Goal: Task Accomplishment & Management: Manage account settings

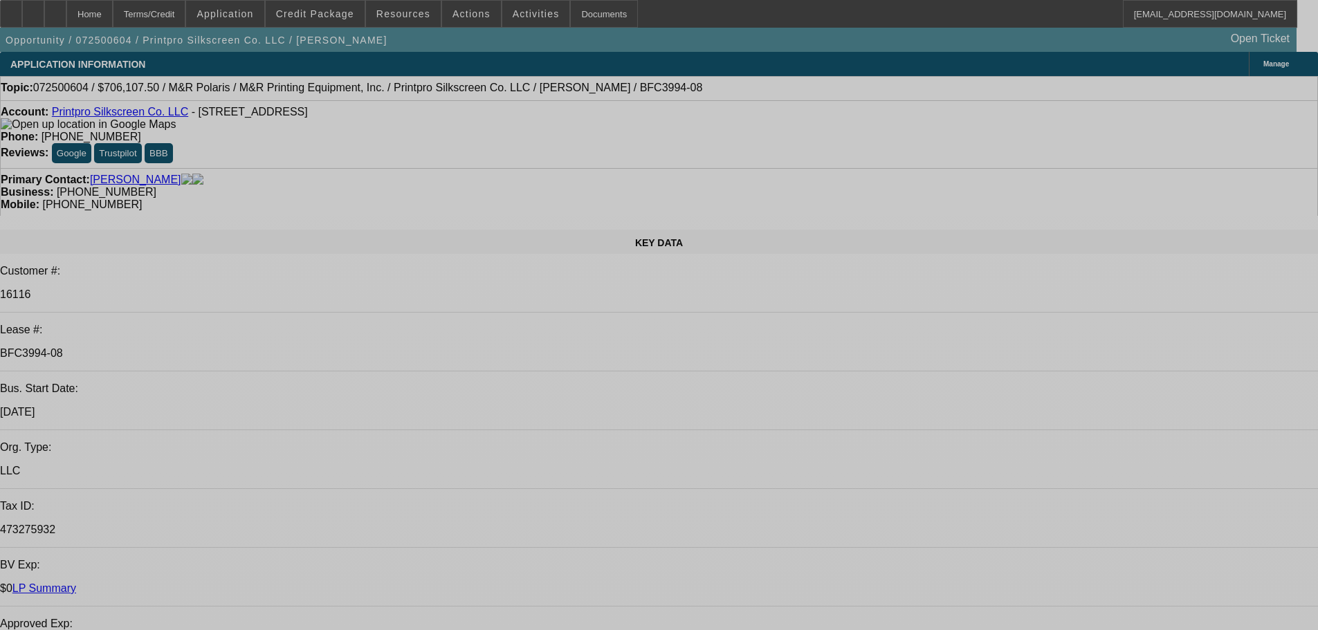
select select "0"
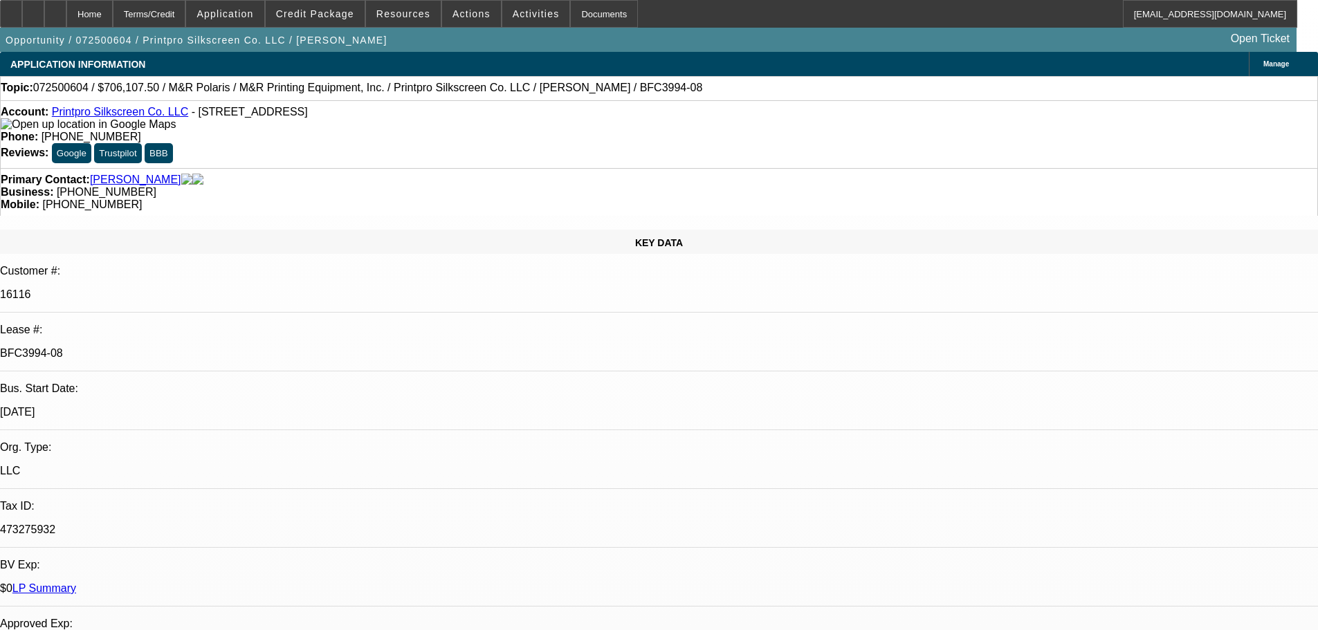
select select "0"
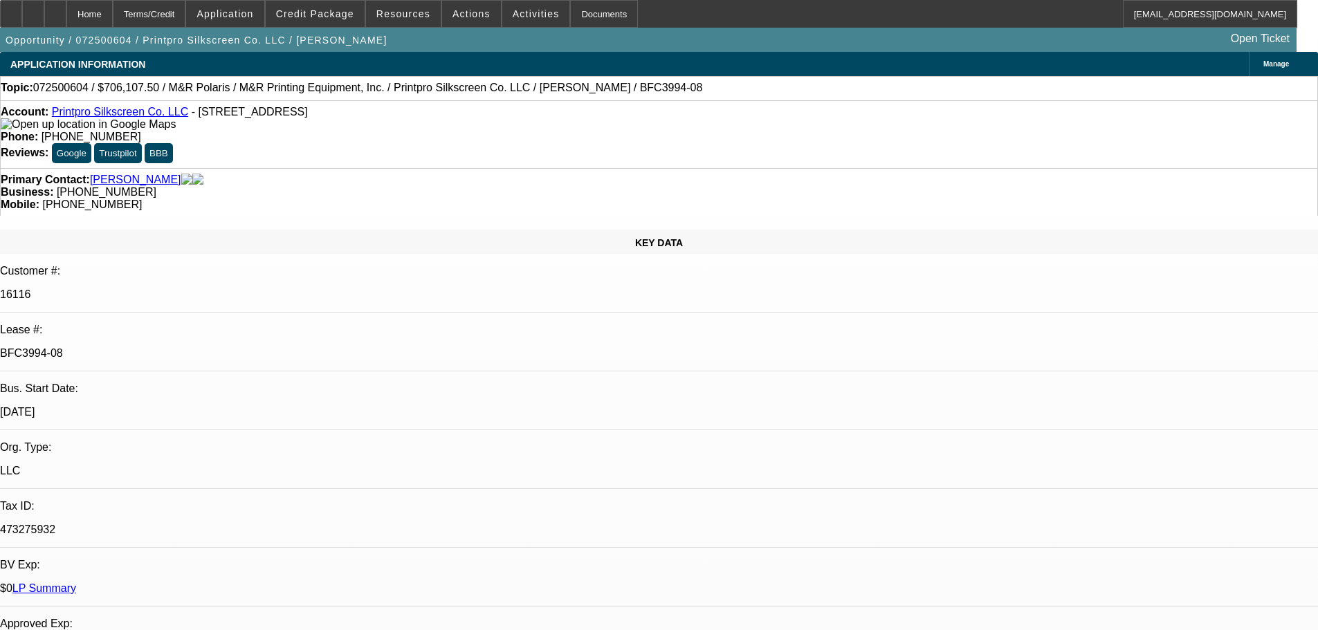
select select "0"
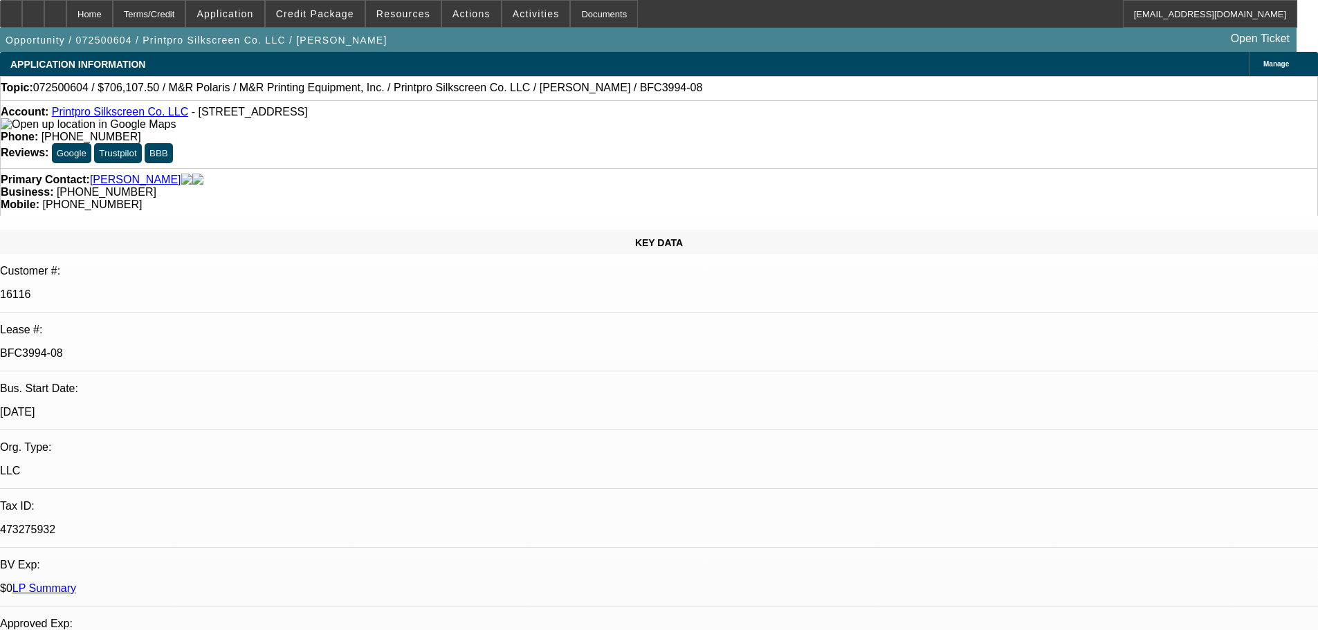
select select "0"
select select "1"
select select "6"
select select "1"
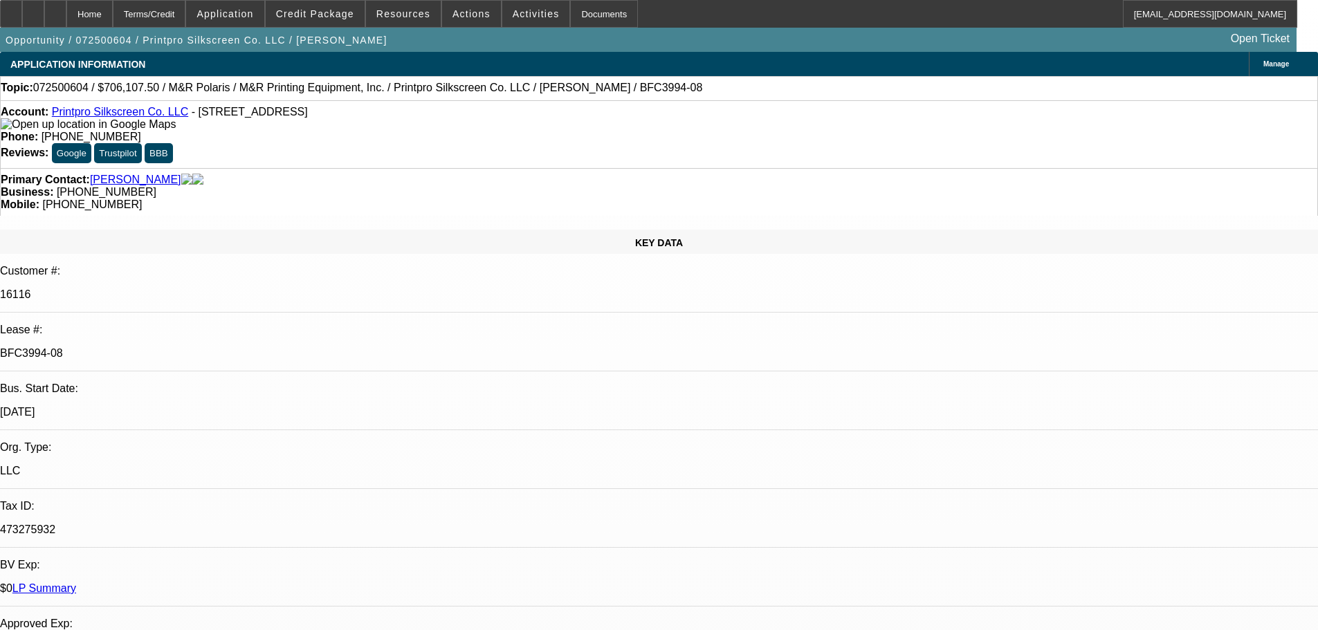
select select "1"
select select "6"
select select "1"
select select "6"
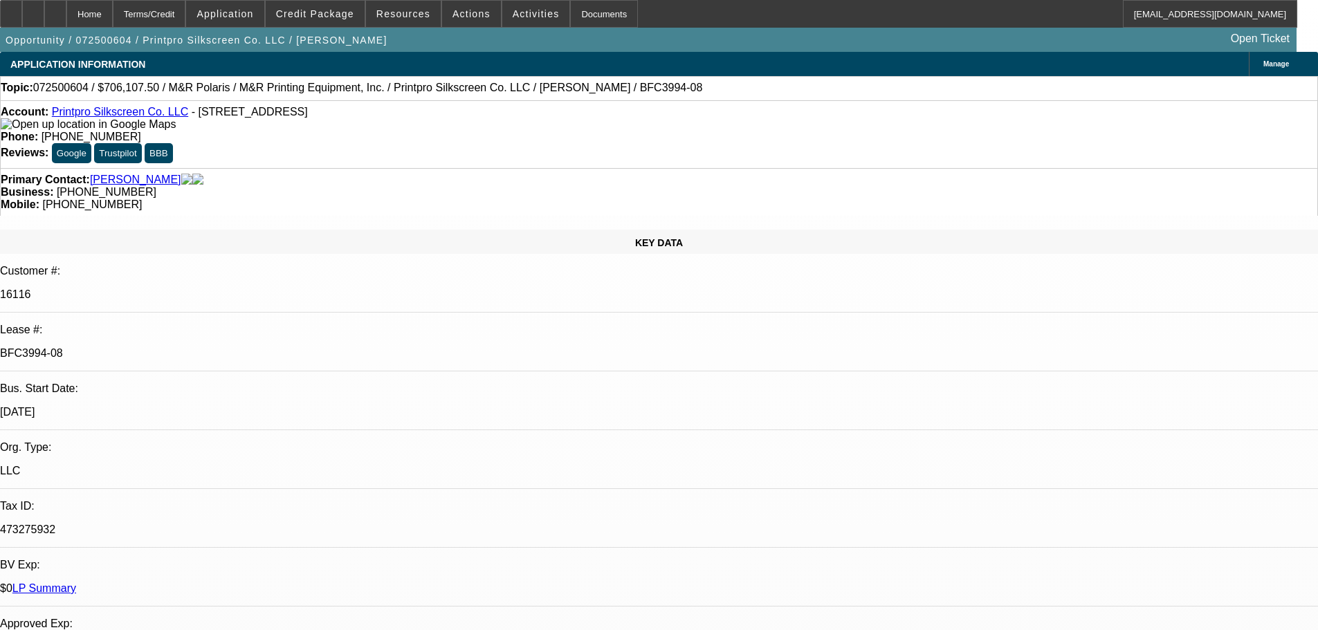
select select "1"
select select "6"
click at [44, 17] on div at bounding box center [33, 14] width 22 height 28
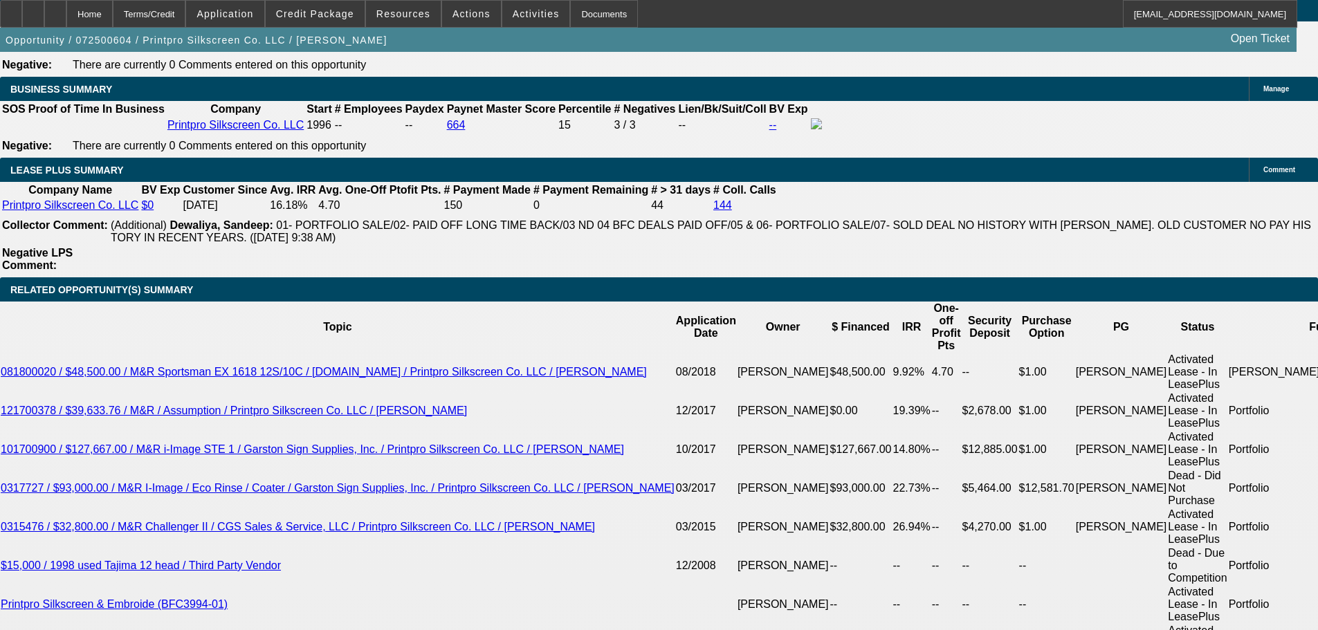
scroll to position [2560, 0]
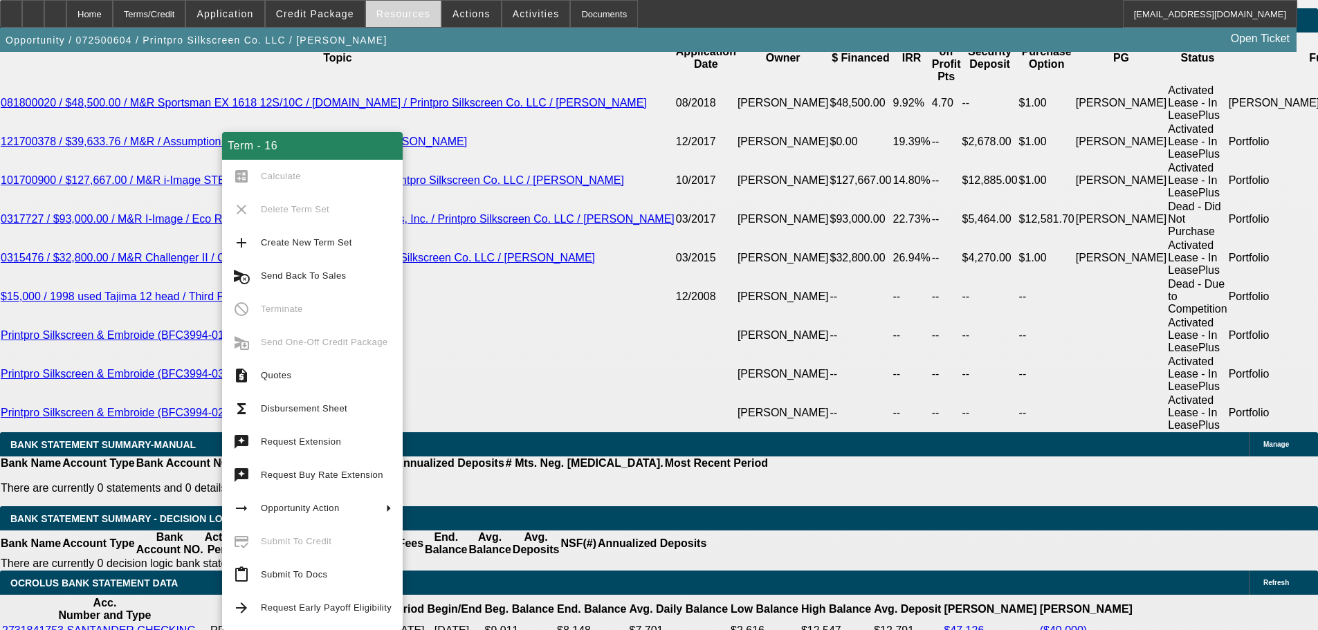
click at [412, 15] on span "Resources" at bounding box center [403, 13] width 54 height 11
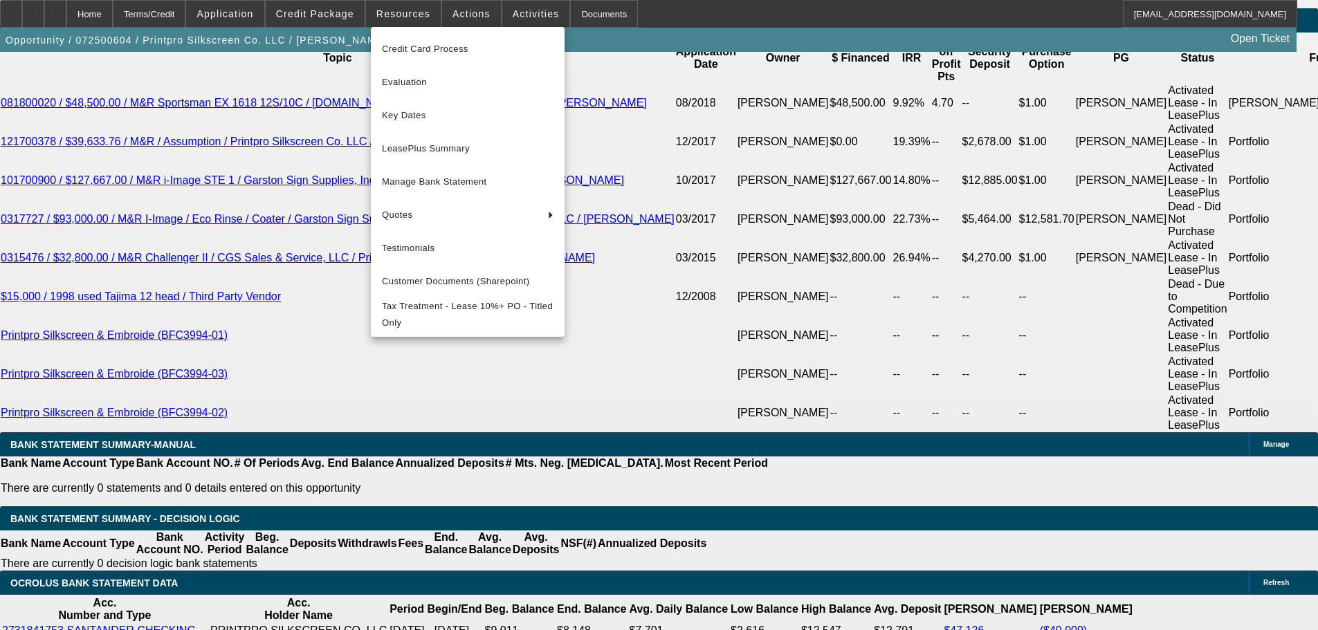
click at [341, 15] on div at bounding box center [659, 315] width 1318 height 630
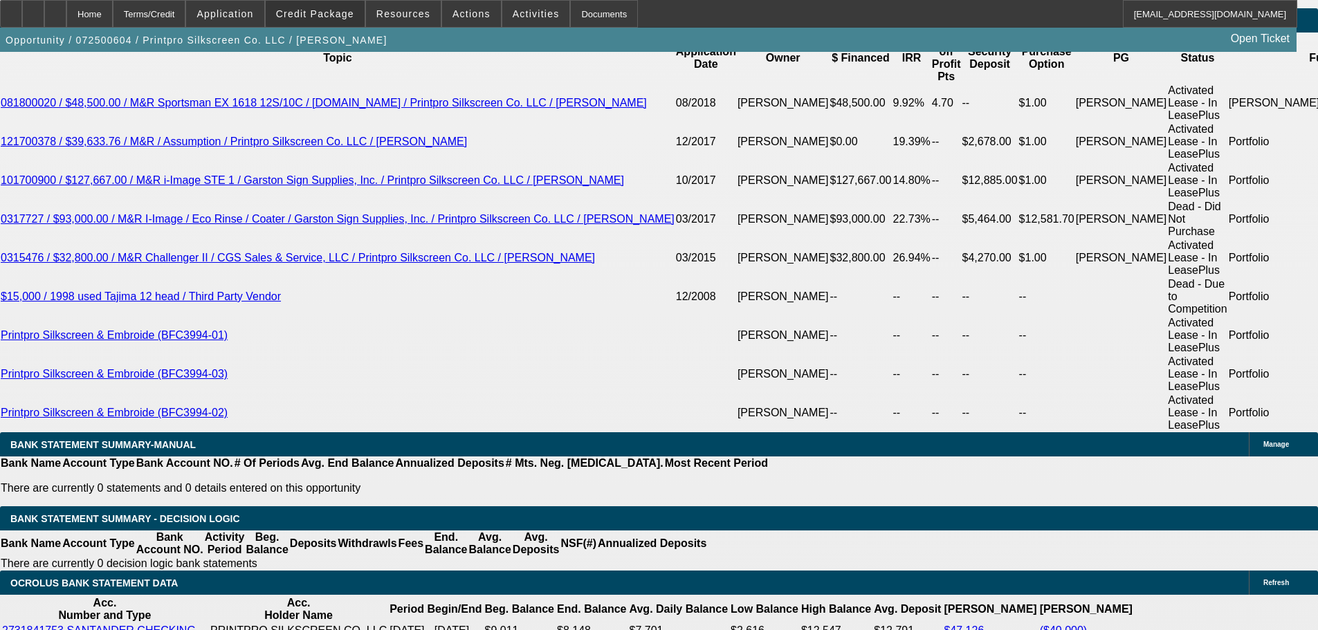
click at [341, 15] on span "Credit Package" at bounding box center [315, 13] width 78 height 11
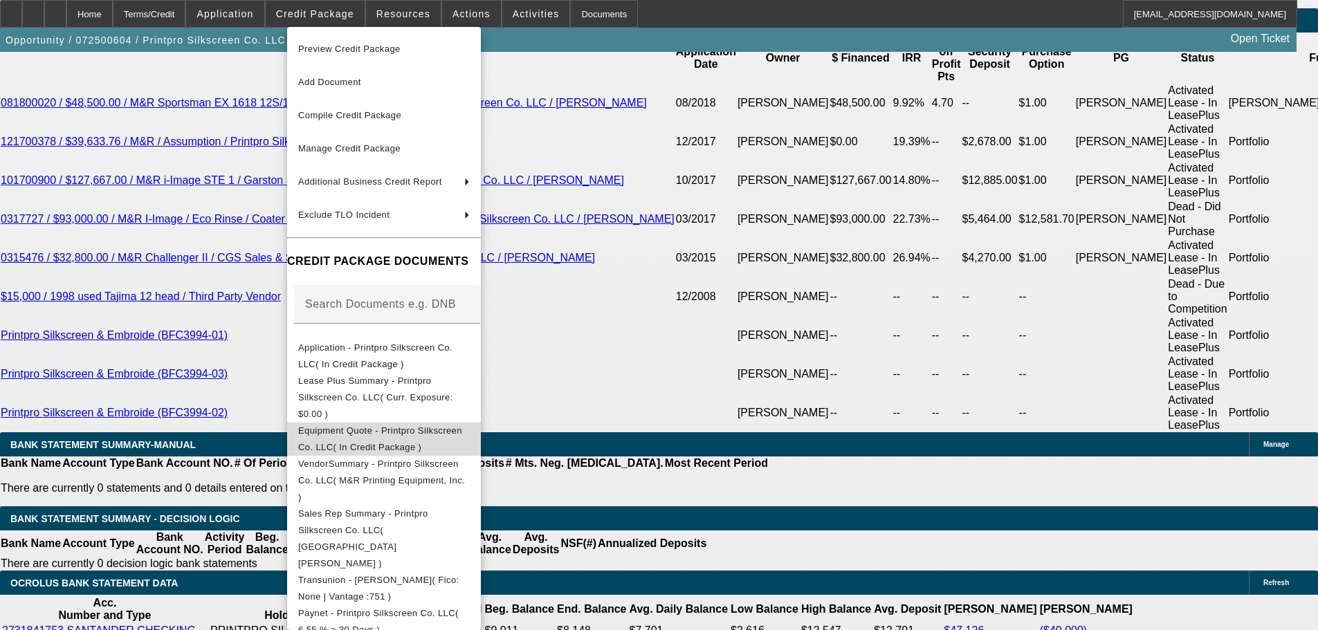
click at [460, 423] on span "Equipment Quote - Printpro Silkscreen Co. LLC( In Credit Package )" at bounding box center [384, 439] width 172 height 33
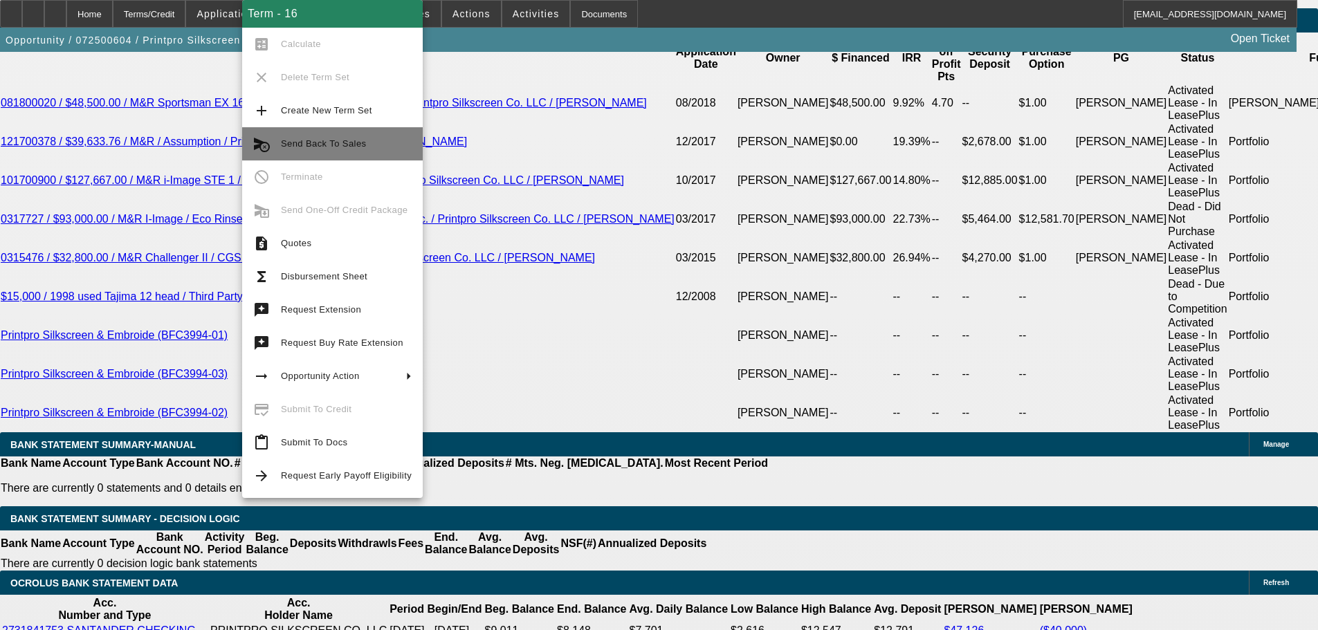
click at [329, 153] on button "cancel_schedule_send Send Back To Sales" at bounding box center [332, 143] width 181 height 33
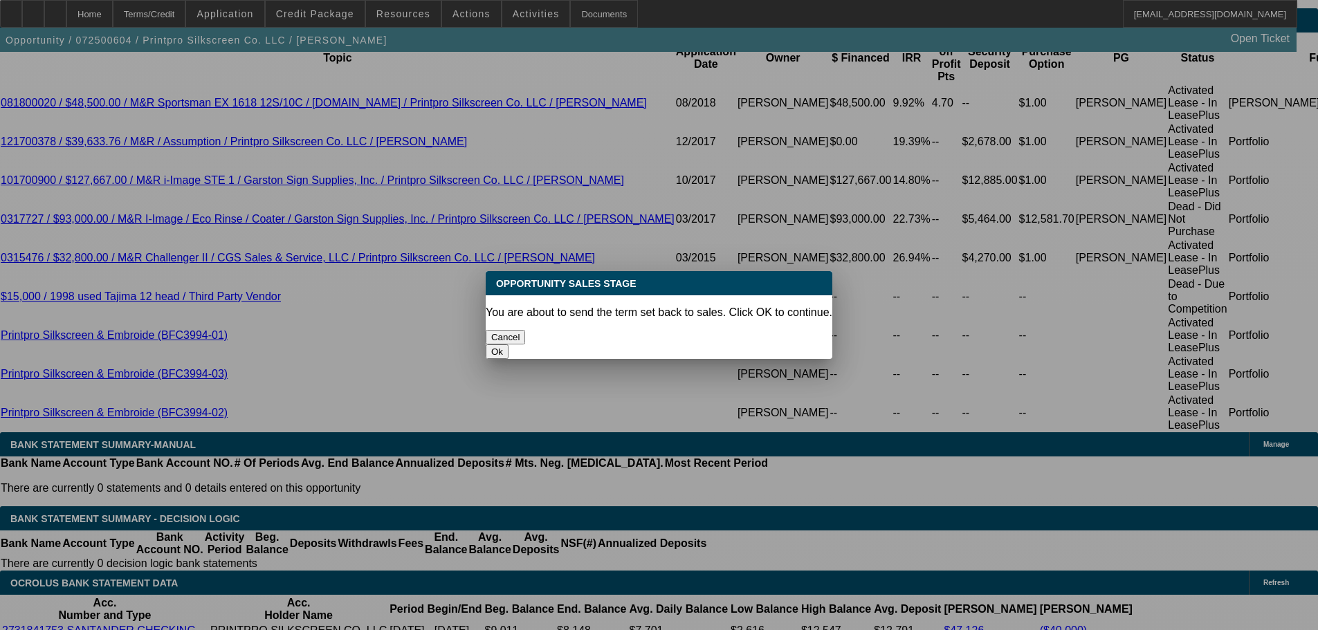
click at [508, 345] on button "Ok" at bounding box center [497, 352] width 23 height 15
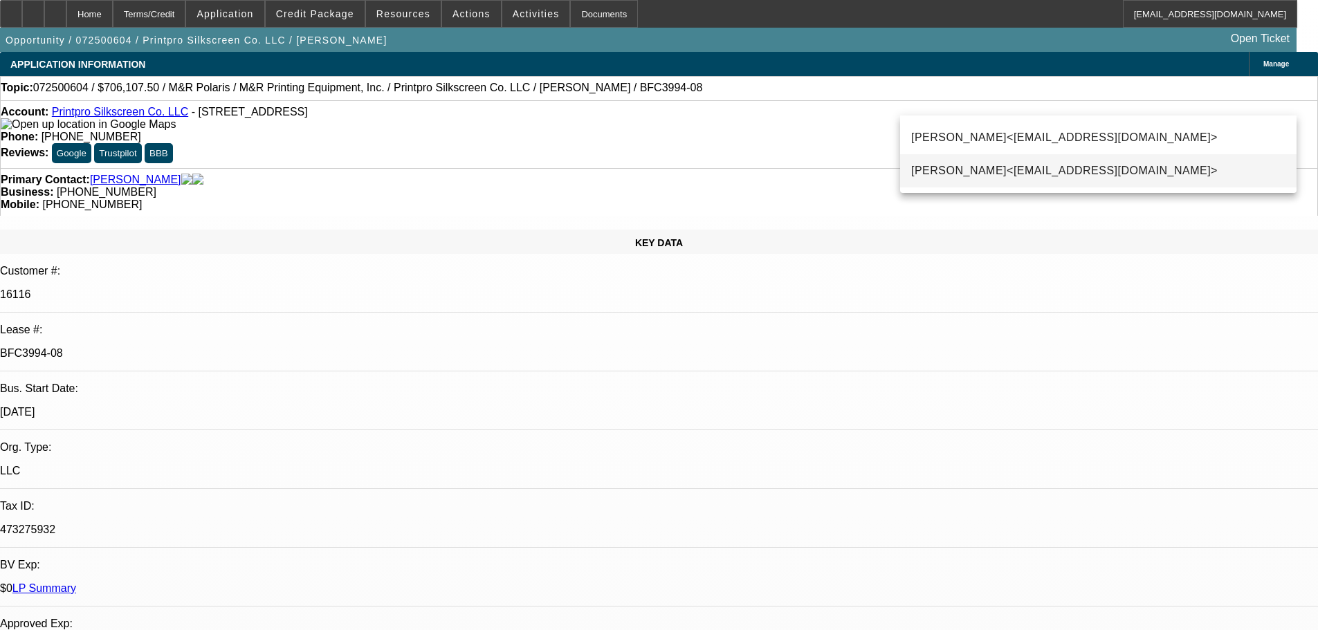
type input "[PERSON_NAME]"
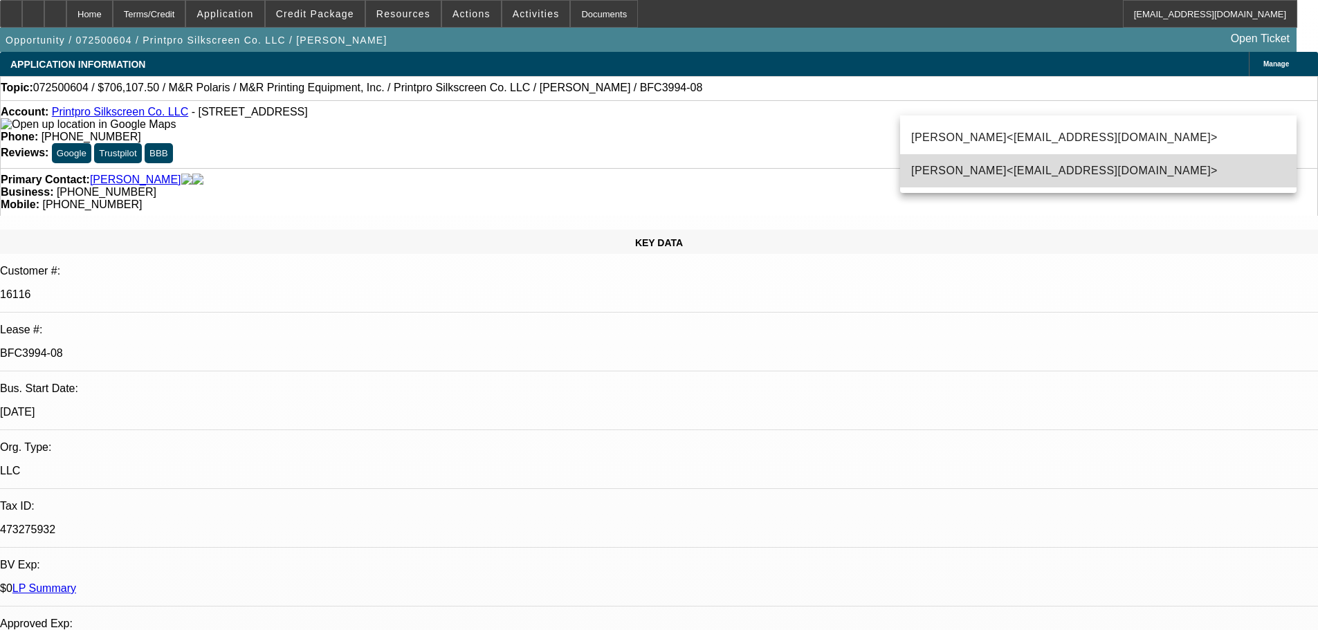
click at [996, 175] on span "[PERSON_NAME]<[EMAIL_ADDRESS][DOMAIN_NAME]>" at bounding box center [1064, 171] width 306 height 17
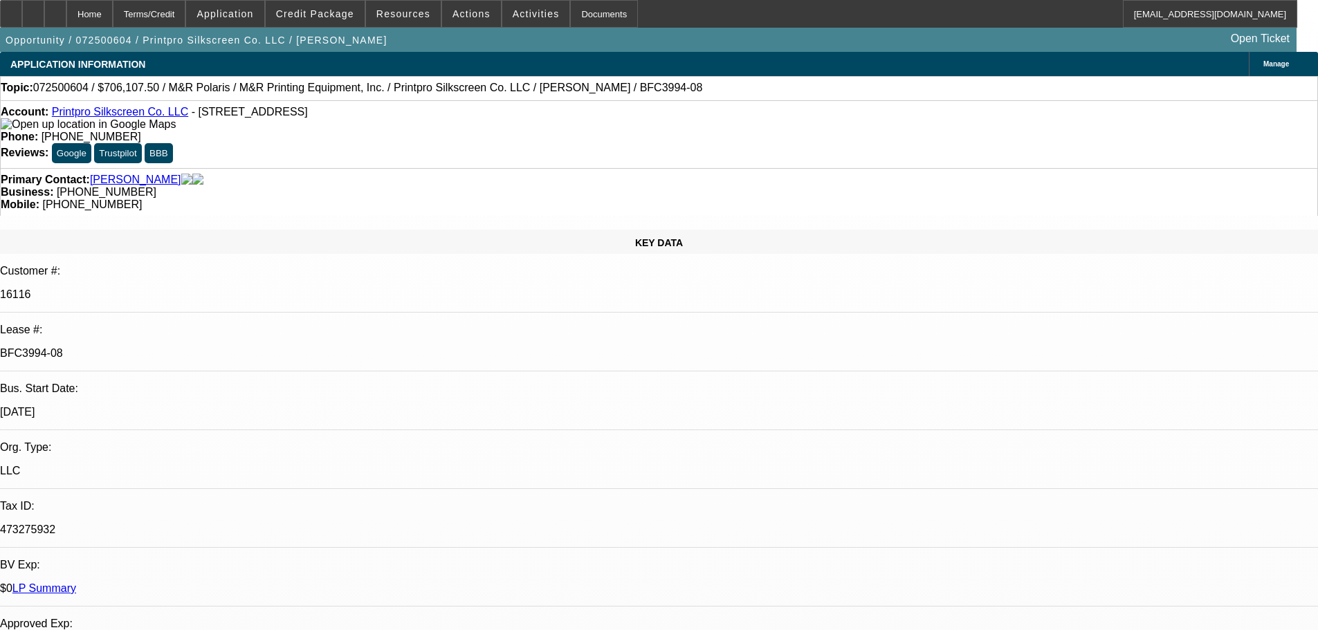
type textarea "f"
type textarea "sales cost went down"
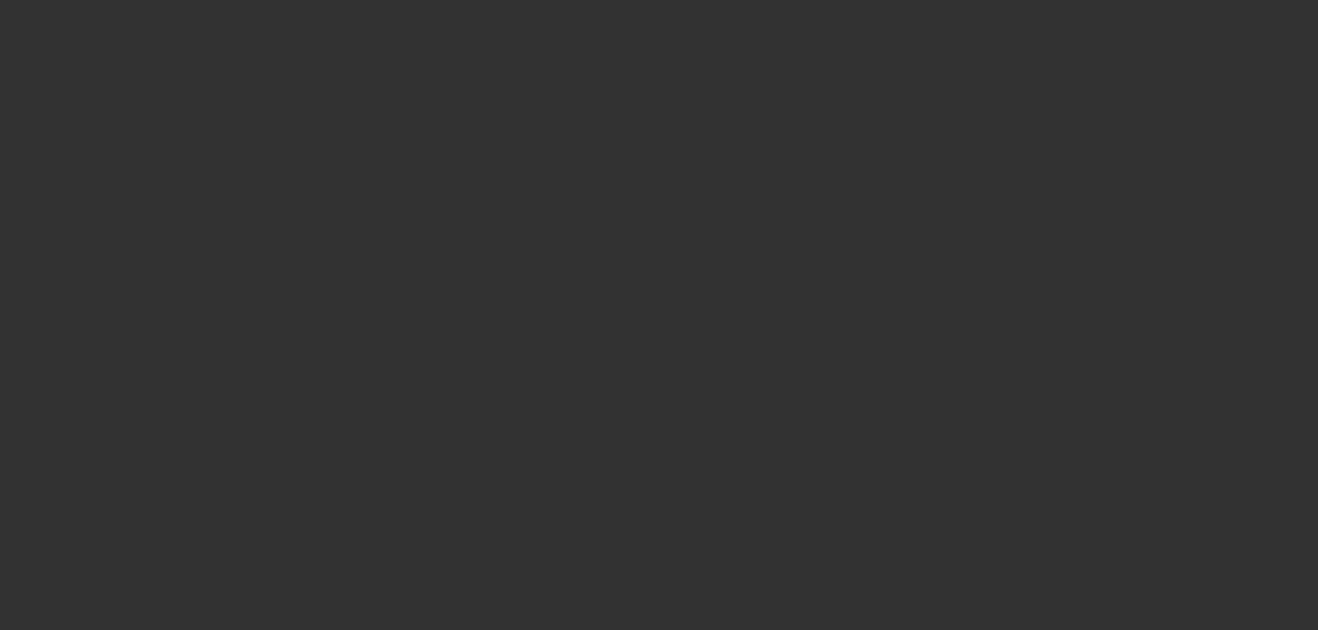
select select "0"
select select "6"
select select "0"
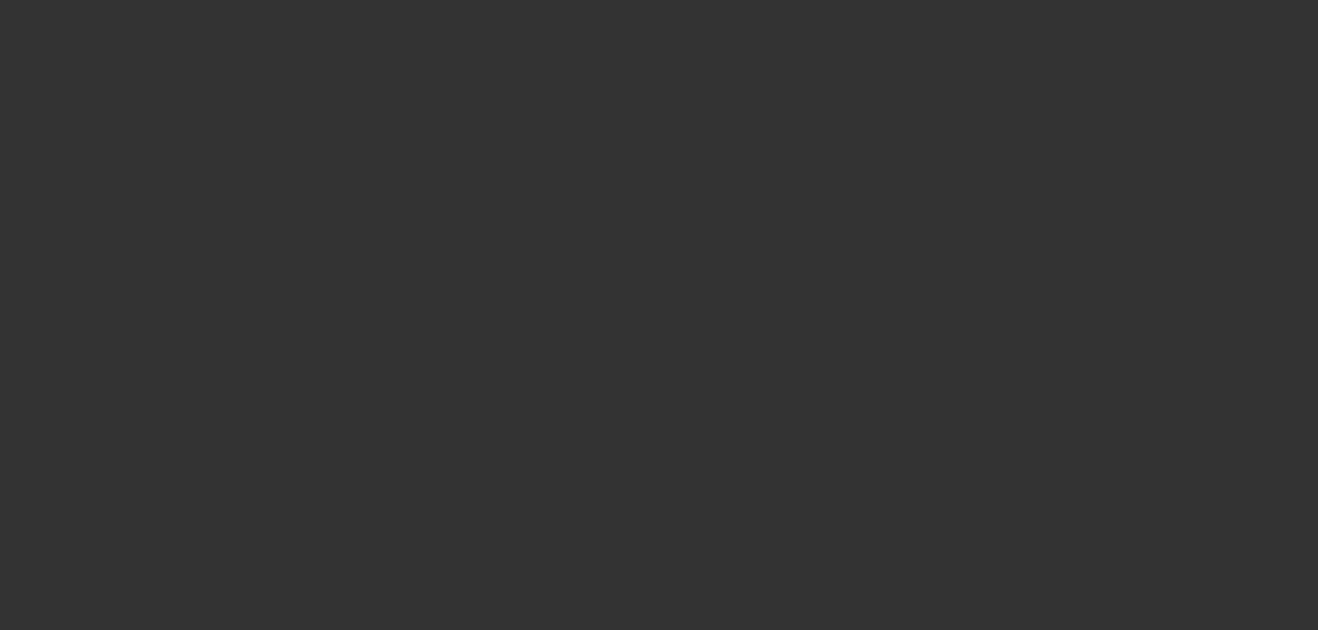
select select "0"
select select "6"
select select "0"
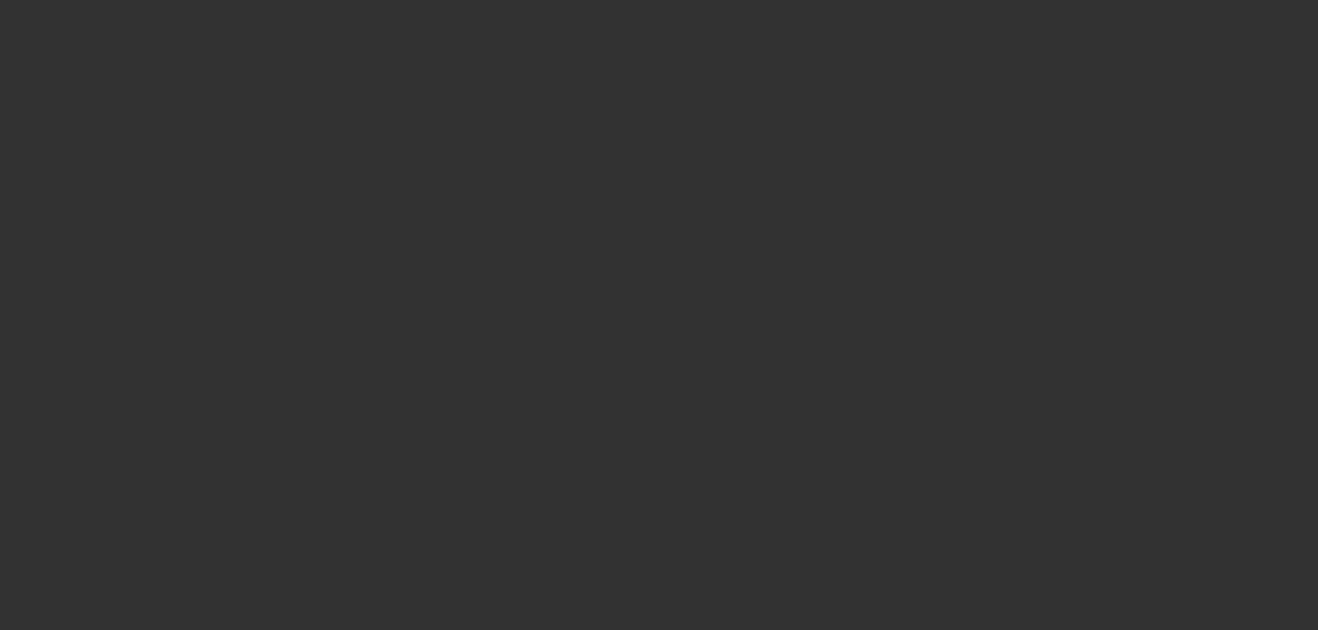
select select "0"
select select "6"
select select "0"
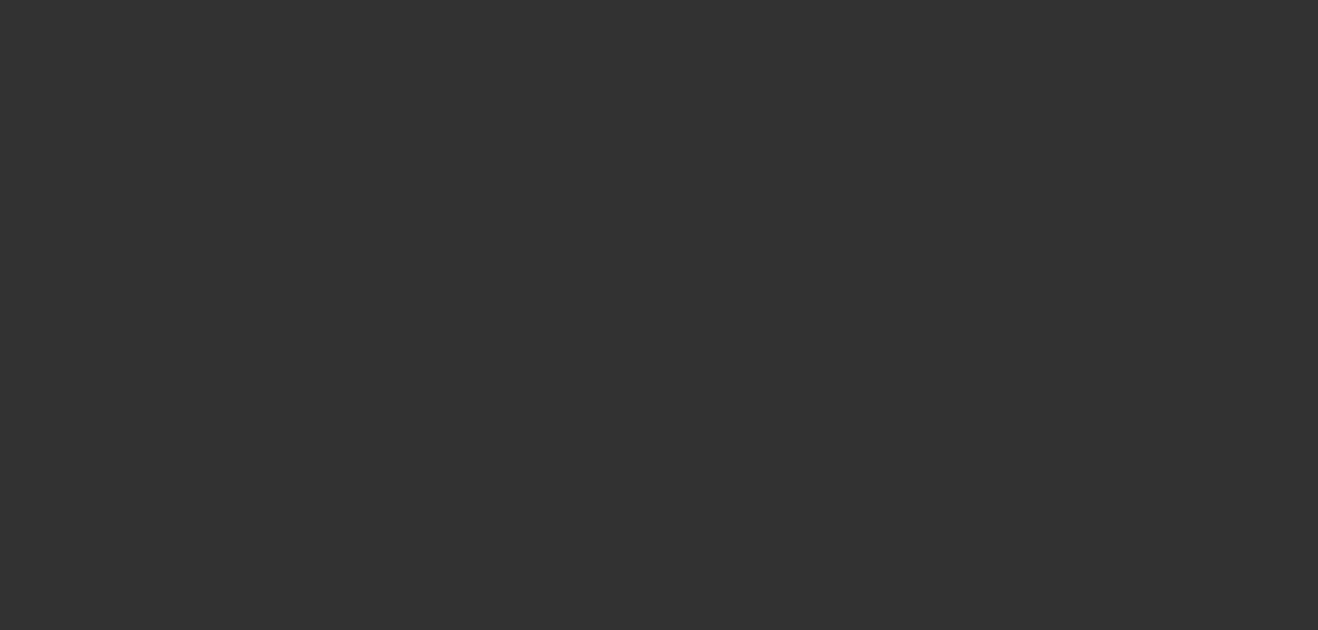
select select "6"
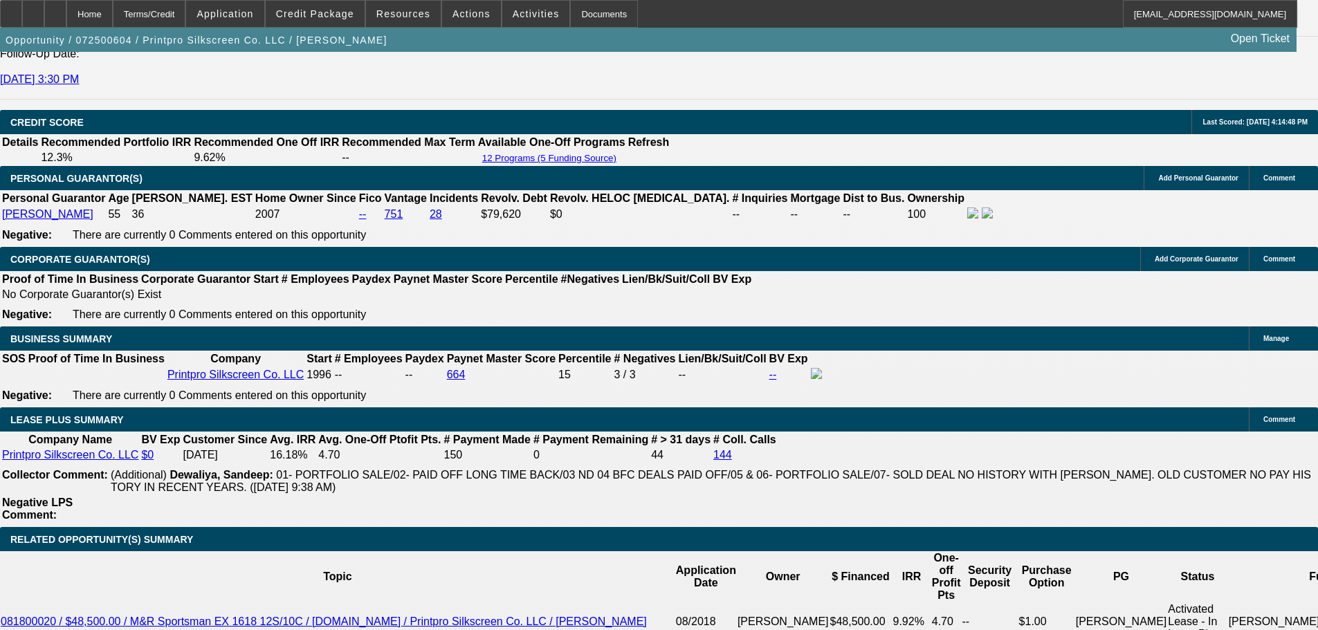
scroll to position [2006, 0]
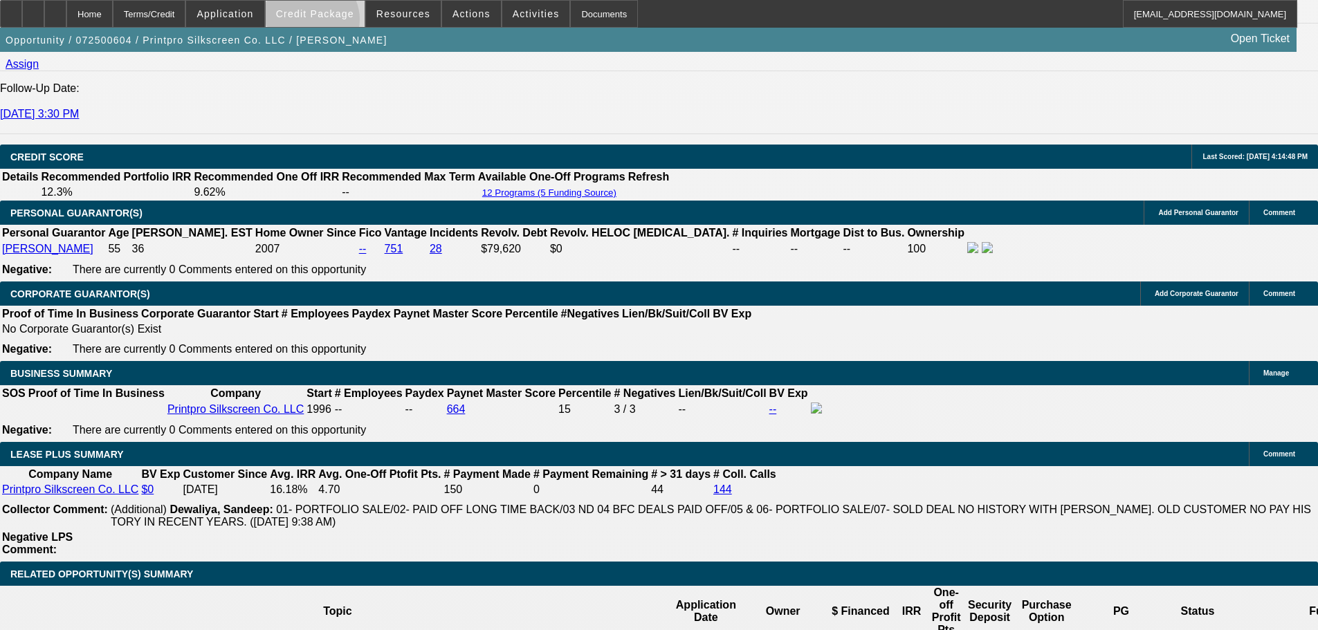
click at [333, 23] on span at bounding box center [315, 13] width 99 height 33
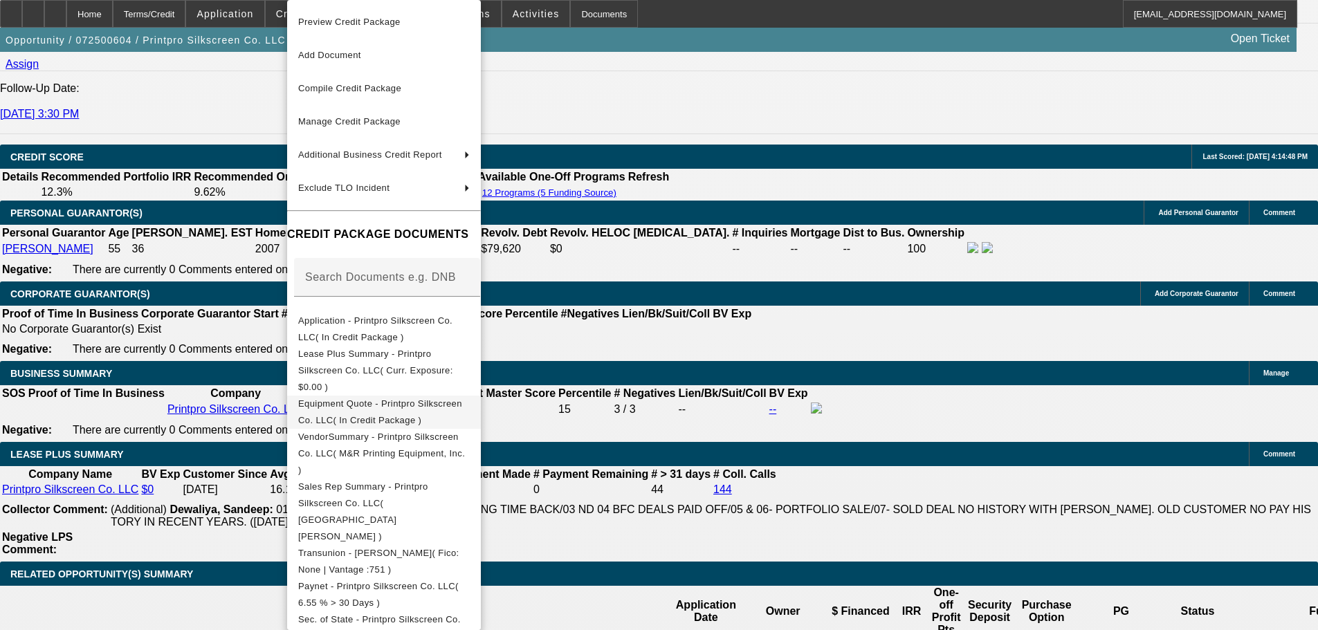
click at [414, 398] on span "Equipment Quote - Printpro Silkscreen Co. LLC( In Credit Package )" at bounding box center [380, 411] width 164 height 27
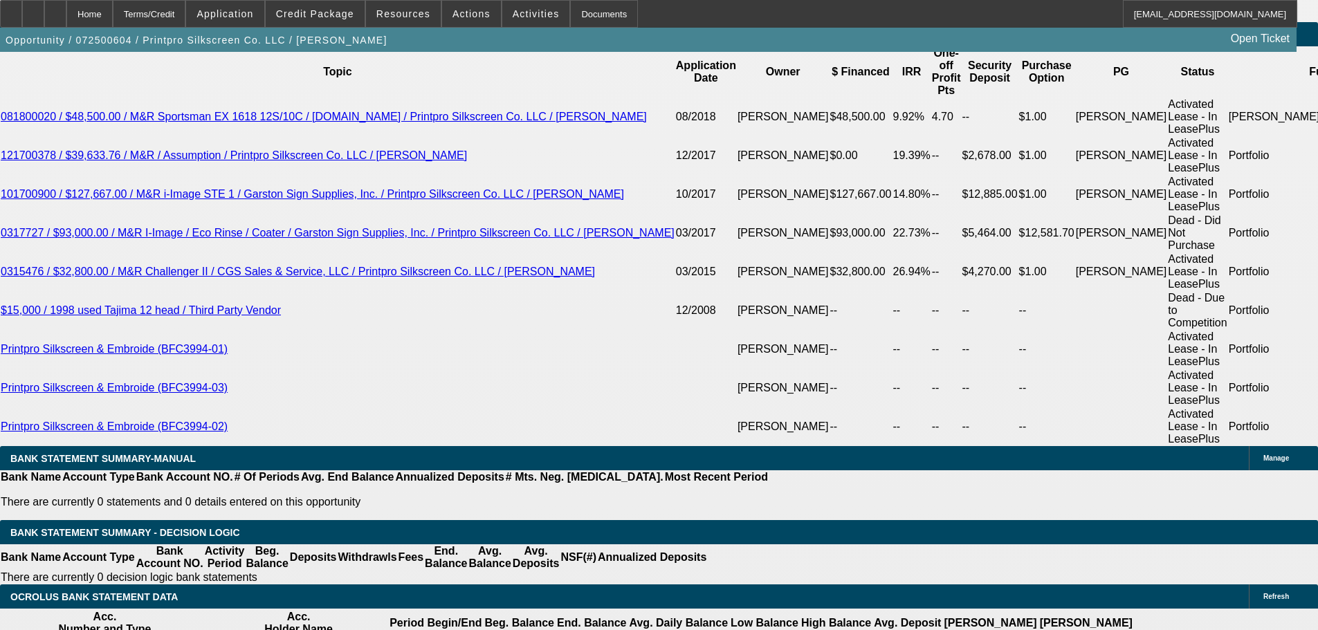
scroll to position [2421, 0]
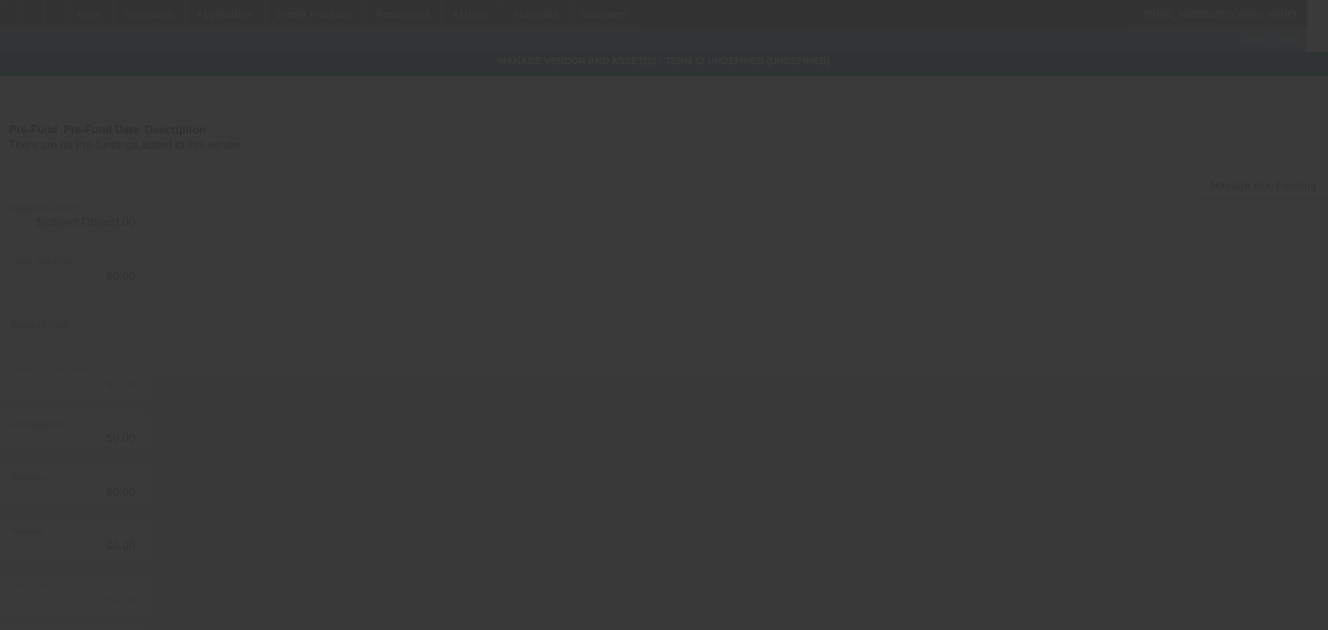
type input "$756,107.50"
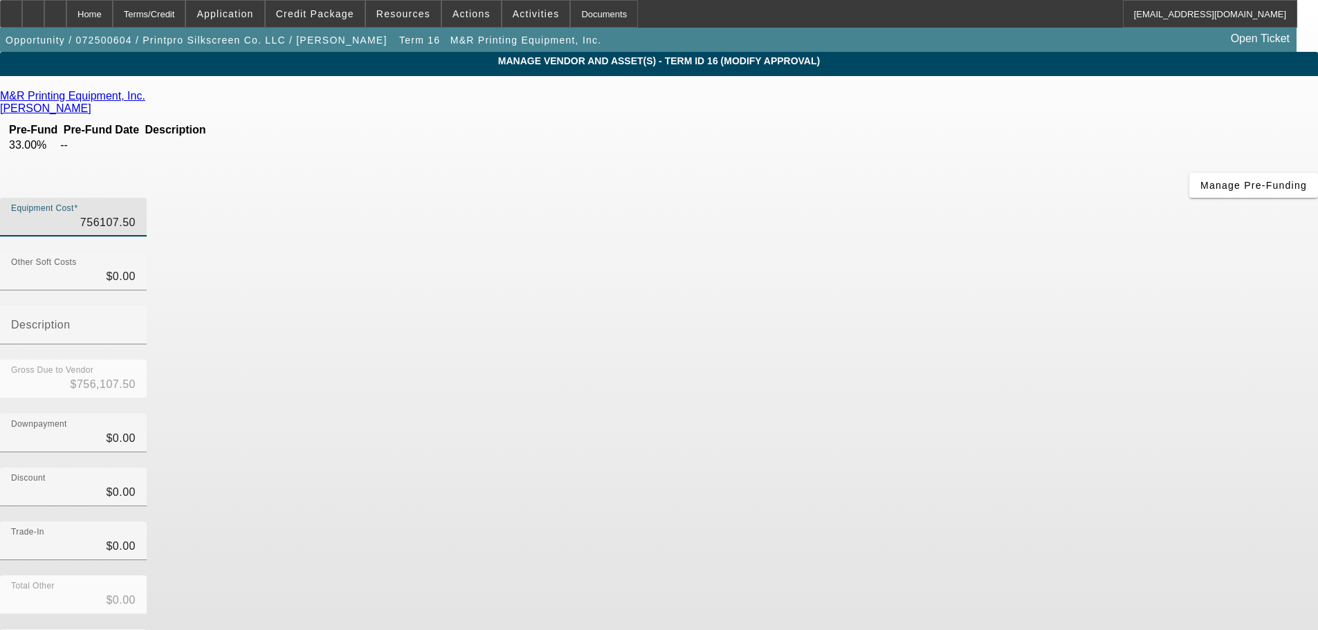
drag, startPoint x: 841, startPoint y: 109, endPoint x: 964, endPoint y: 66, distance: 129.7
click at [956, 84] on div "M&R Printing Equipment, Inc. [PERSON_NAME] Pre-Fund Pre-Fund Date Description 3…" at bounding box center [659, 435] width 1318 height 719
type input "1"
type input "$1.00"
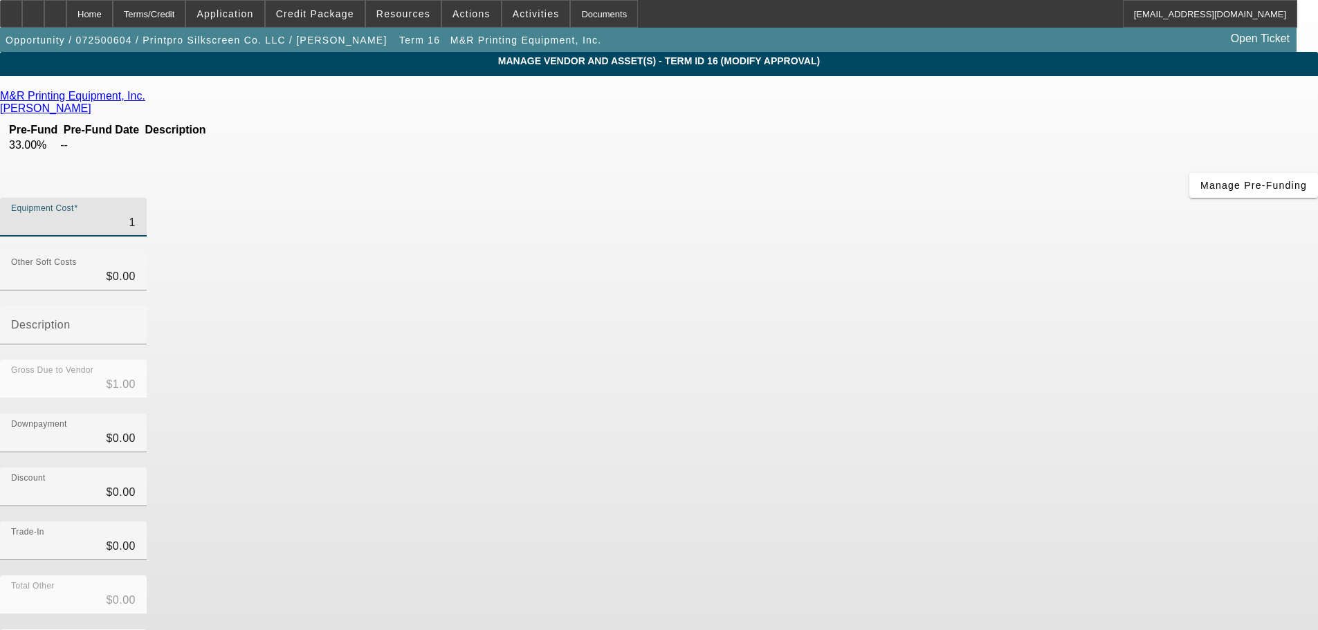
type input "11"
type input "$11.00"
type input "119"
type input "$119.00"
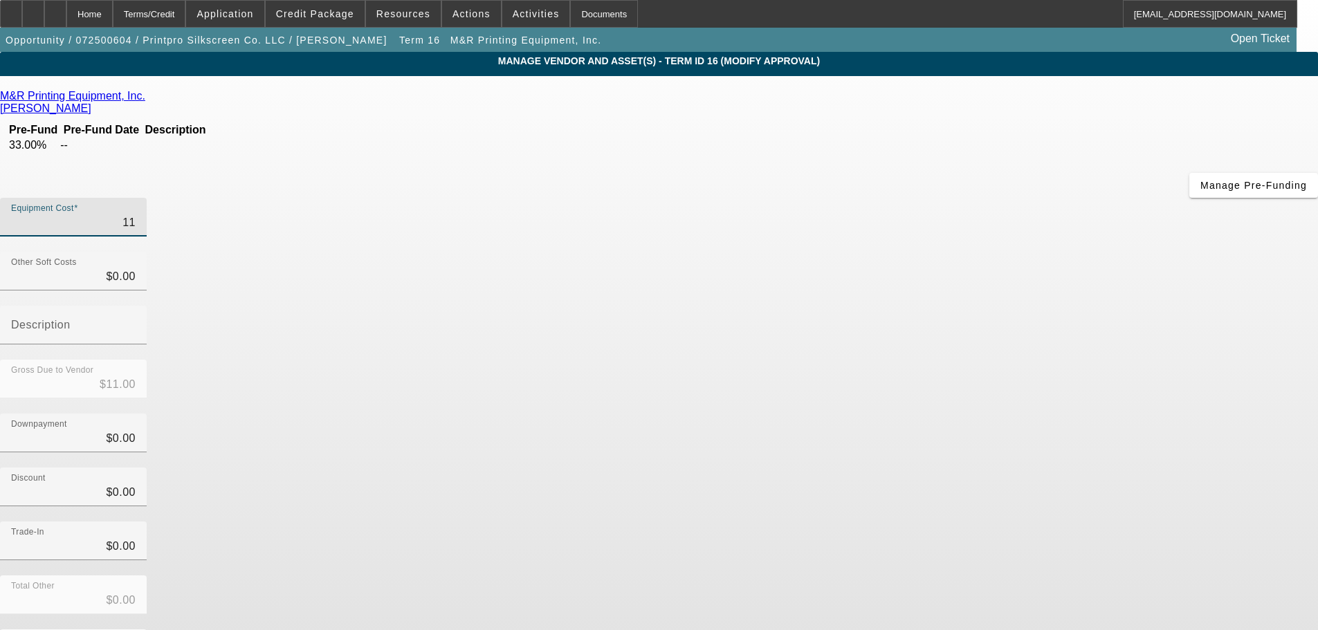
type input "$119.00"
type input "1196"
type input "$1,196.00"
type input "11967"
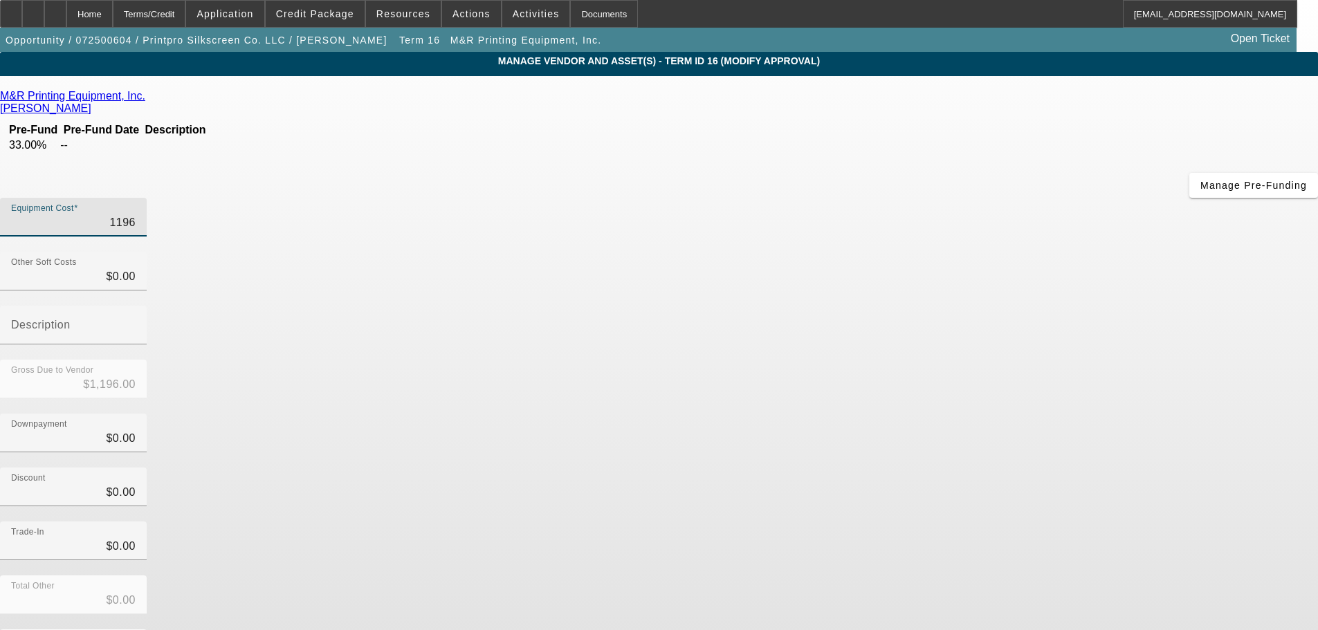
type input "$11,967.00"
type input "119676"
type input "$119,676.00"
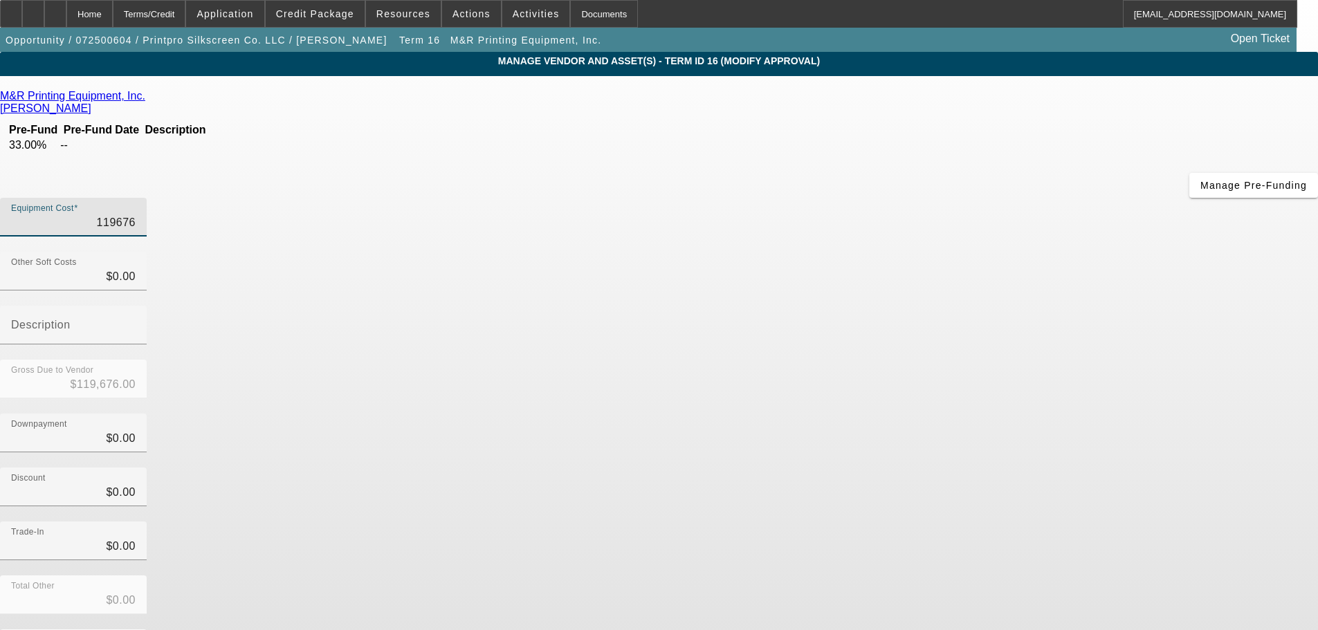
type input "1196767"
type input "$1,196,767.00"
type input "1196767.5"
type input "$1,196,767.50"
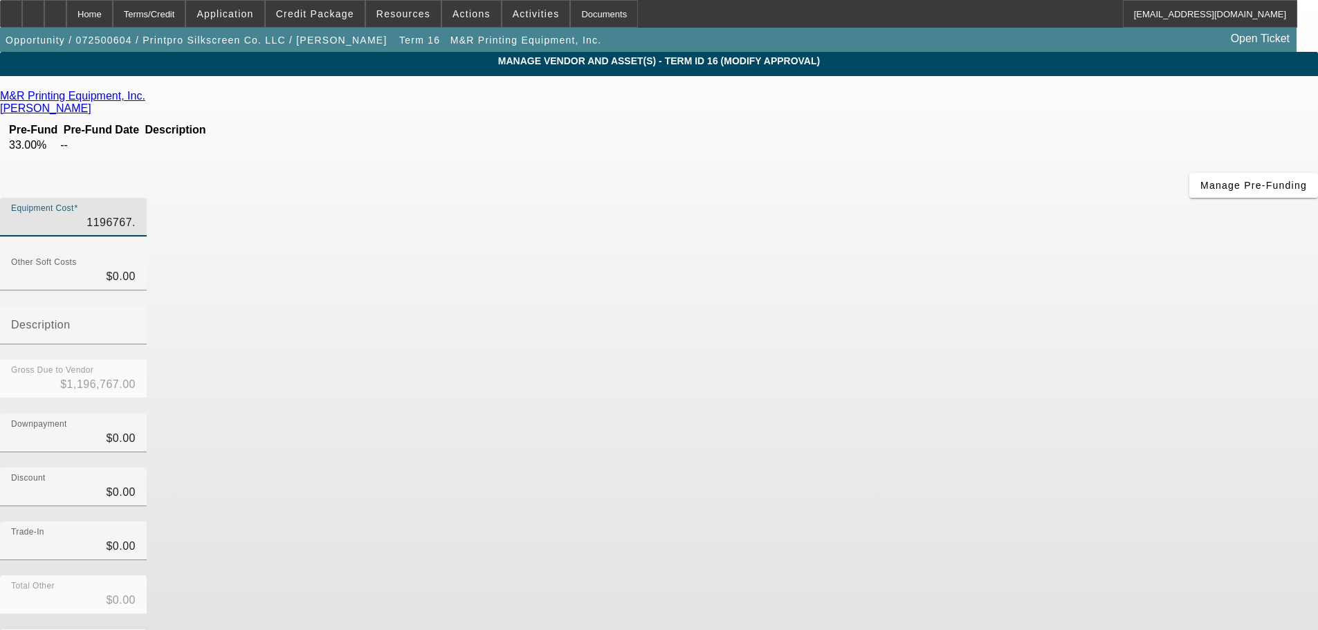
type input "$1,196,767.50"
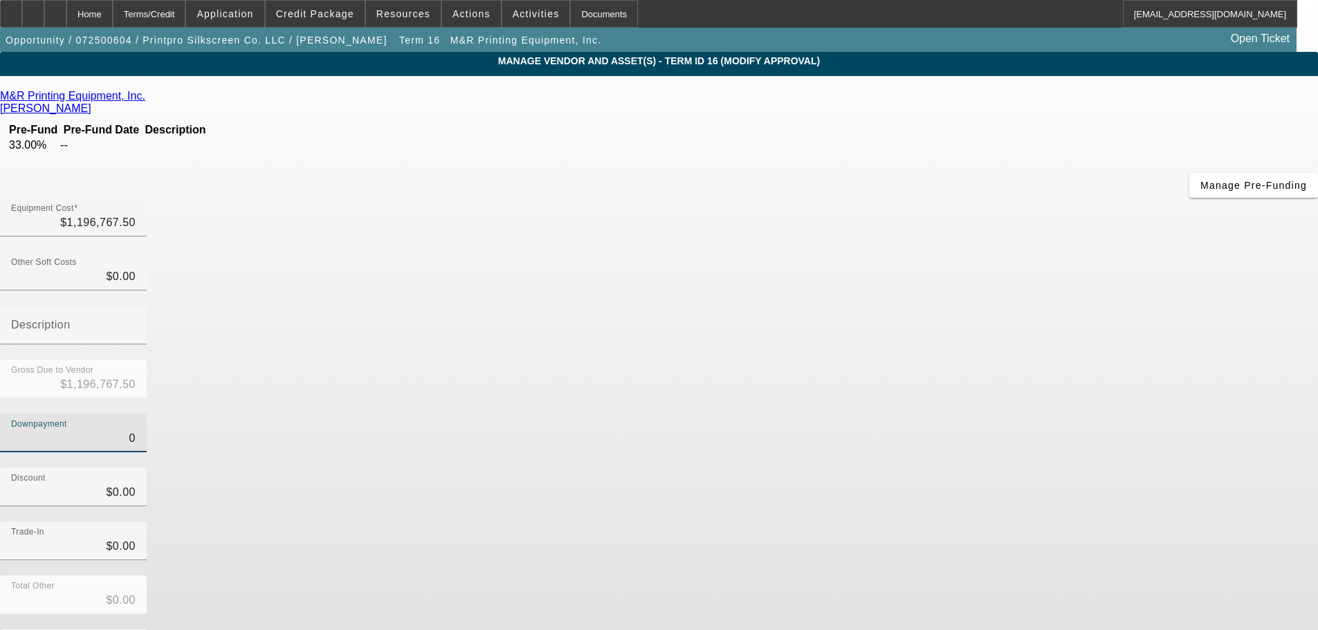
drag, startPoint x: 773, startPoint y: 282, endPoint x: 1007, endPoint y: 255, distance: 235.4
click at [993, 414] on div "Downpayment 0" at bounding box center [659, 441] width 1318 height 54
type input "2"
type input "$2.00"
type input "$1,196,765.50"
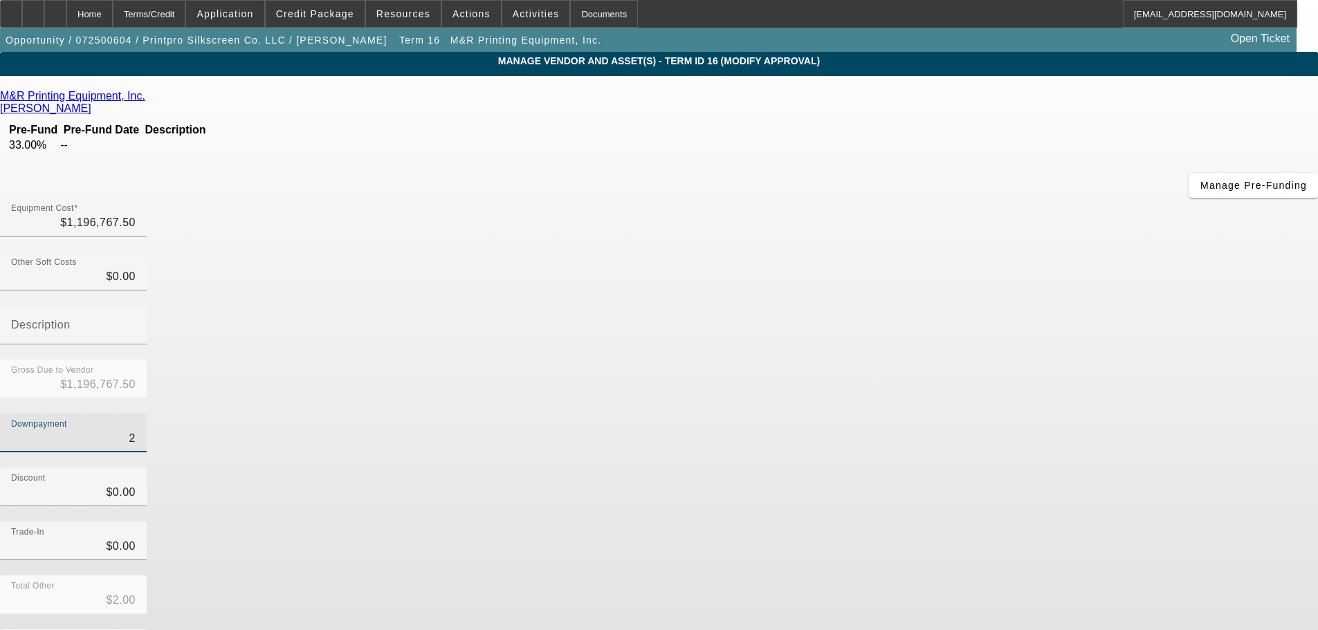
type input "25"
type input "$25.00"
type input "$1,196,742.50"
type input "250"
type input "$250.00"
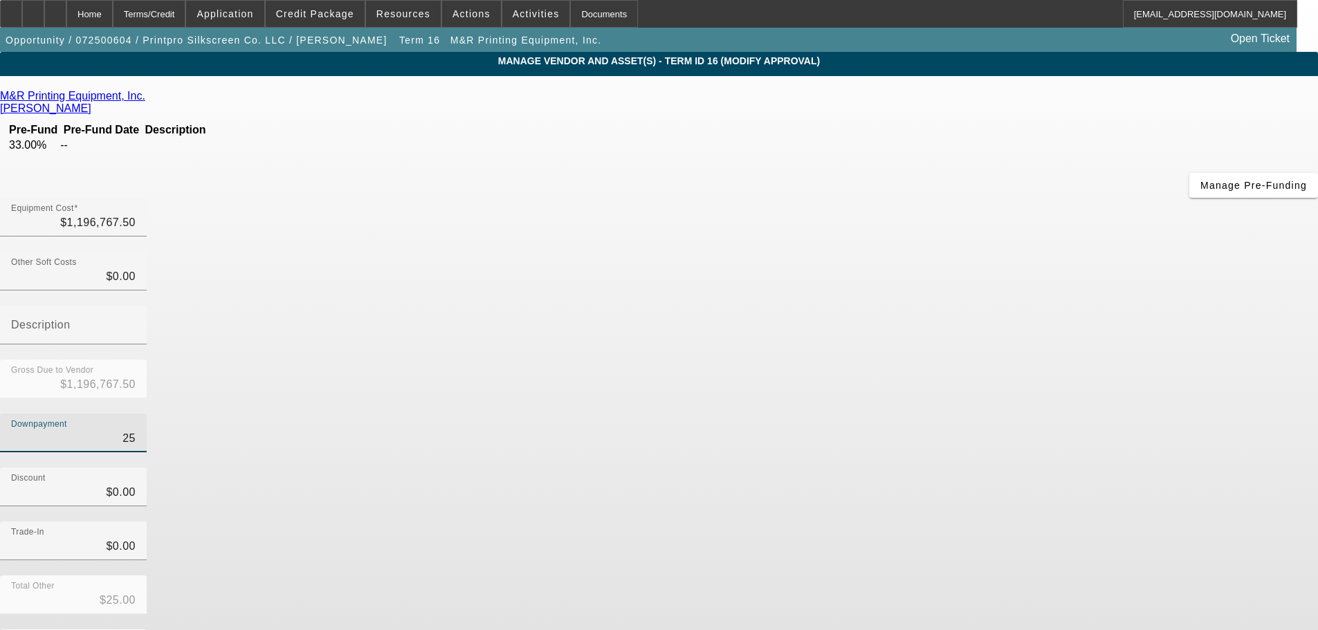
type input "$1,196,517.50"
type input "2500"
type input "$2,500.00"
type input "$1,194,267.50"
type input "25000"
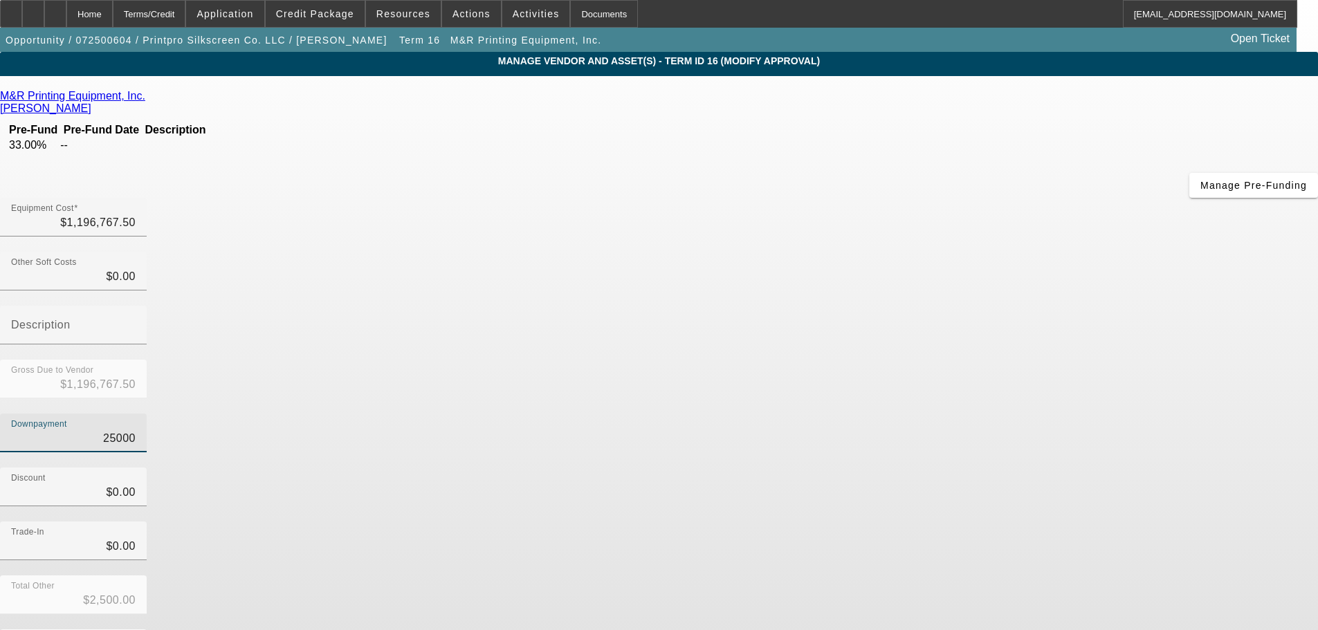
type input "$25,000.00"
type input "$1,171,767.50"
type input "$25,000.00"
click at [1007, 414] on div "Downpayment $25,000.00" at bounding box center [659, 441] width 1318 height 54
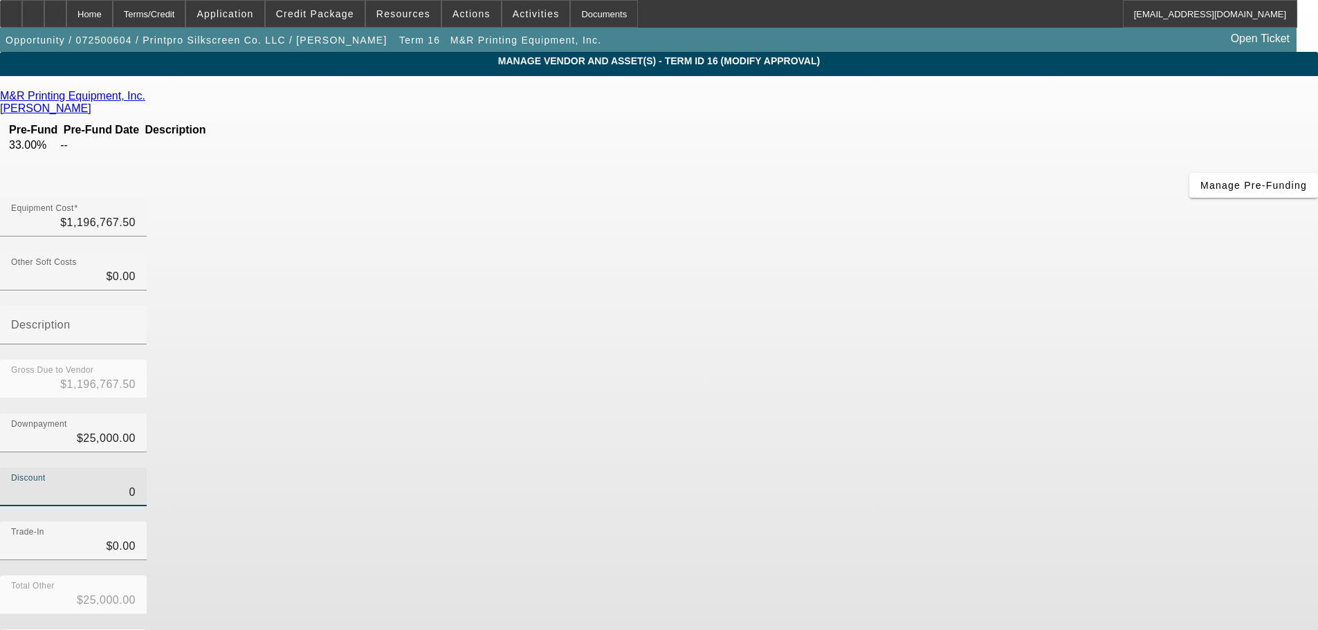
drag, startPoint x: 837, startPoint y: 340, endPoint x: 1037, endPoint y: 328, distance: 200.3
click at [1032, 468] on div "Discount 0" at bounding box center [659, 495] width 1318 height 54
type input "4"
type input "$25,004.00"
type input "$1,171,763.50"
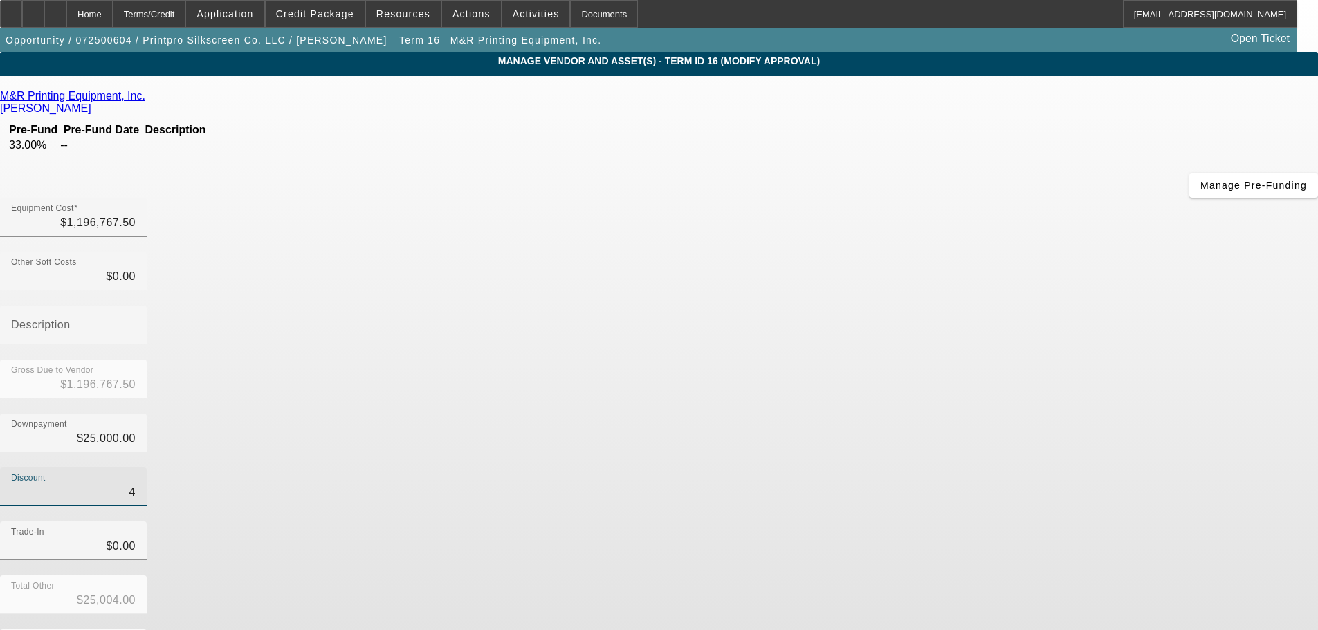
type input "42"
type input "$25,042.00"
type input "$1,171,725.50"
type input "420"
type input "$25,420.00"
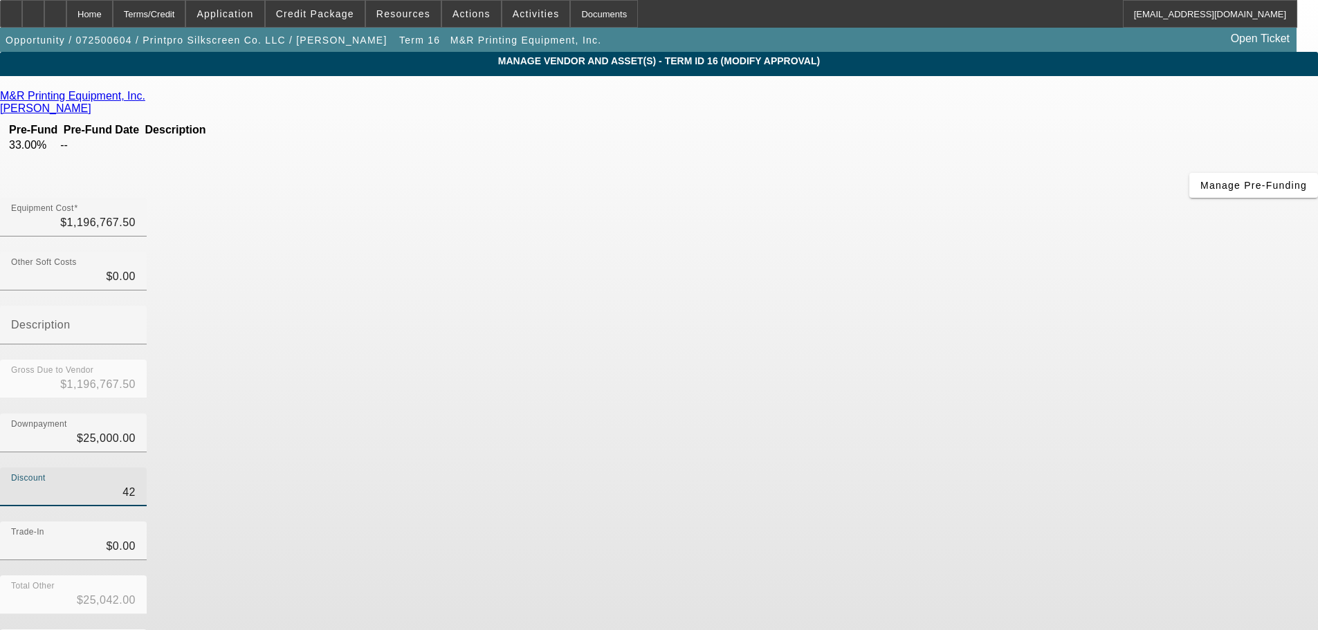
type input "$1,171,347.50"
type input "4200"
type input "$29,200.00"
type input "$1,167,567.50"
type input "42000"
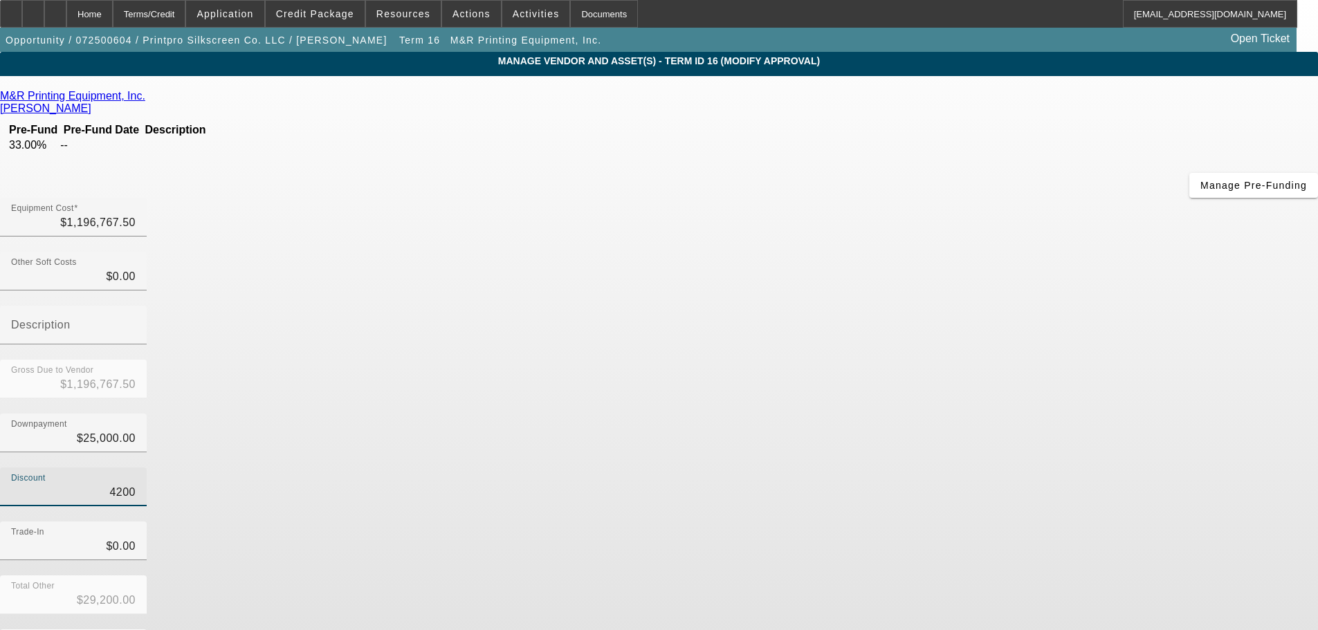
type input "$67,000.00"
type input "$1,129,767.50"
type input "420000"
type input "$445,000.00"
type input "$751,767.50"
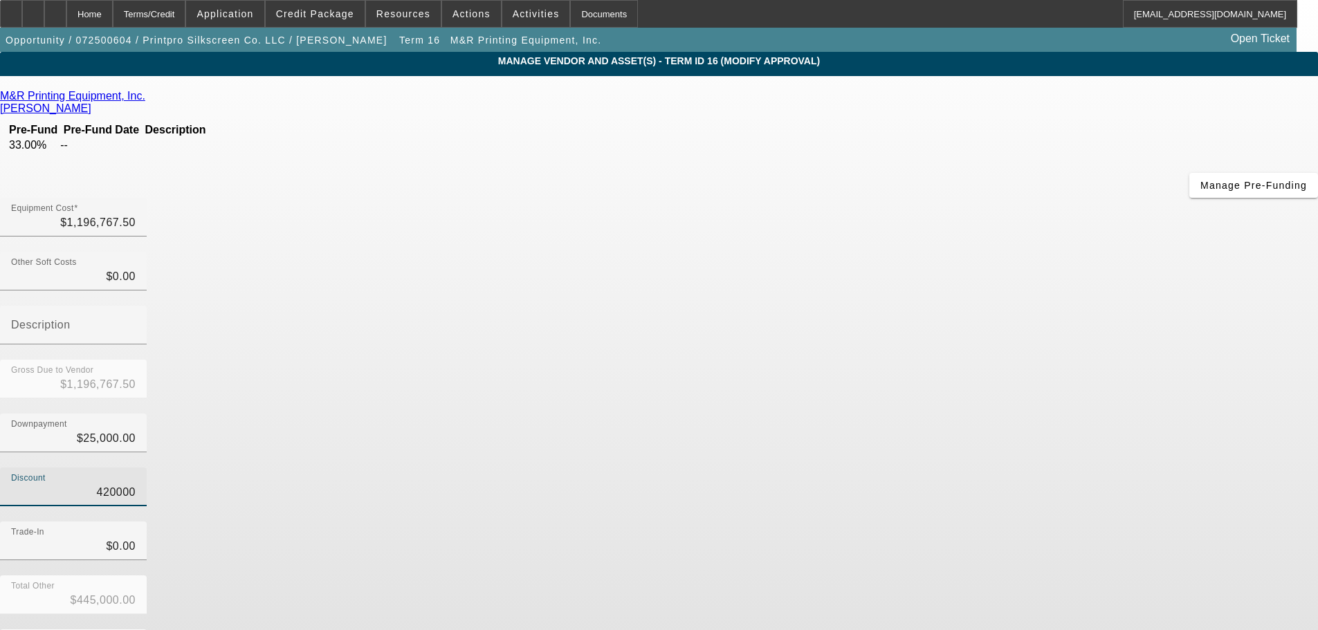
type input "$420,000.00"
click at [1040, 468] on div "Discount $420,000.00" at bounding box center [659, 495] width 1318 height 54
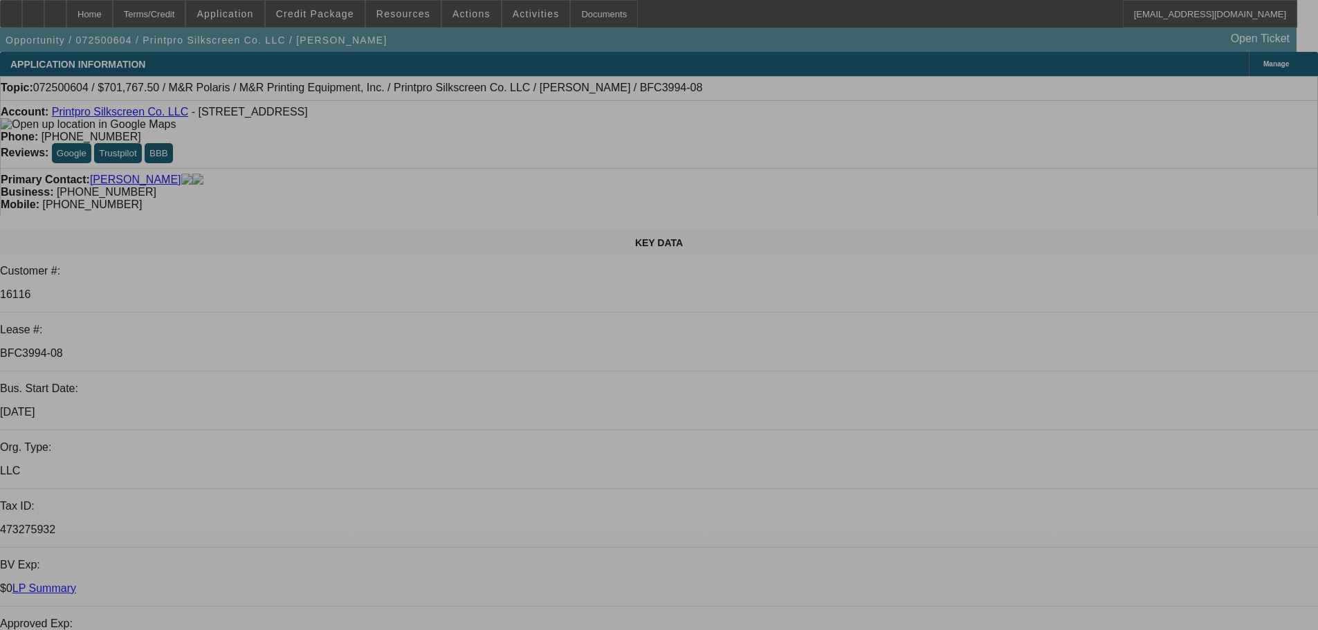
select select "0"
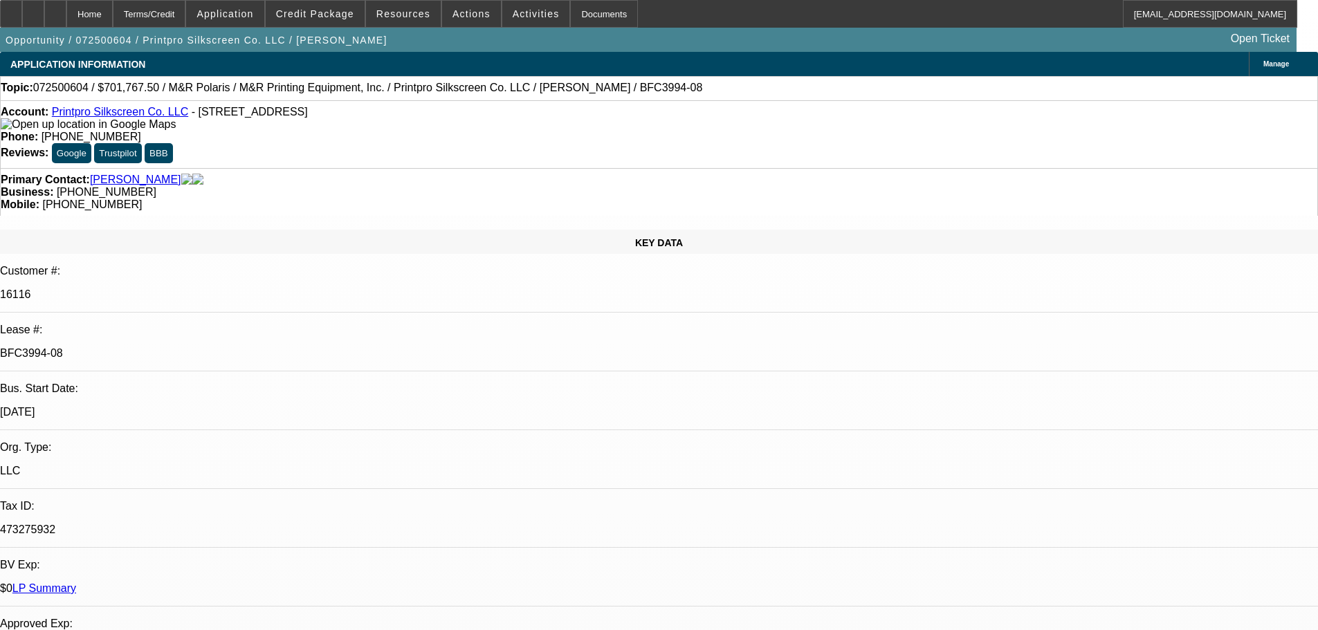
select select "0"
select select "6"
select select "0"
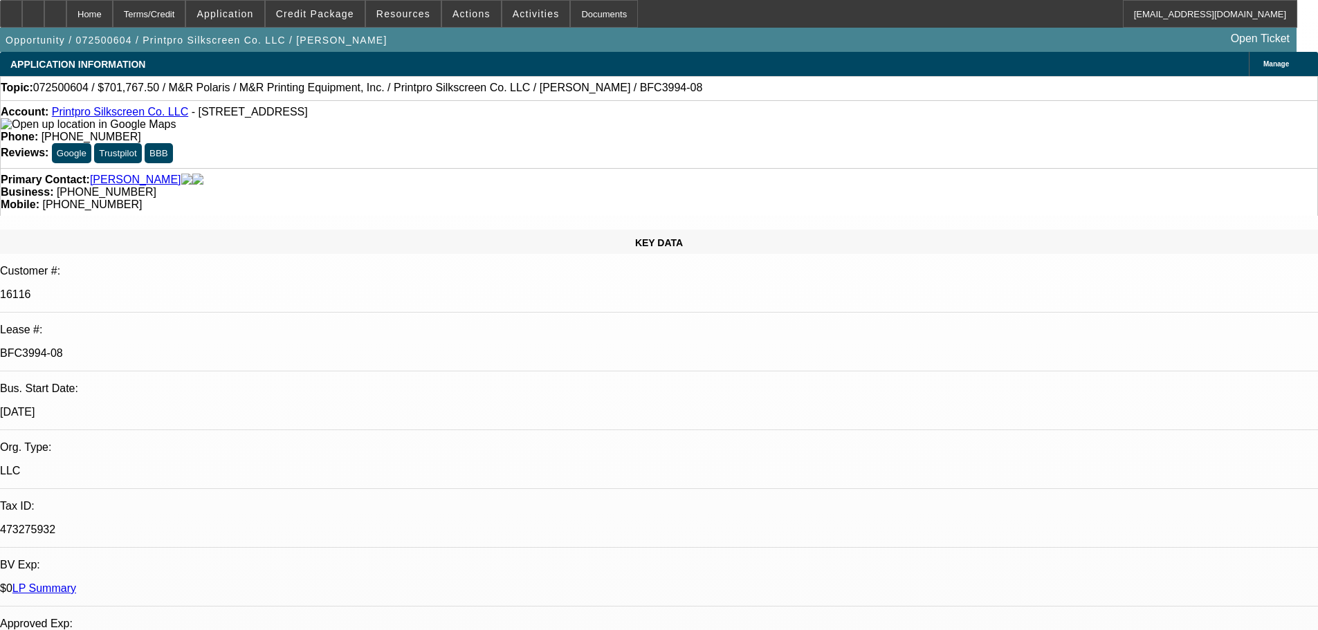
select select "0"
select select "6"
select select "0"
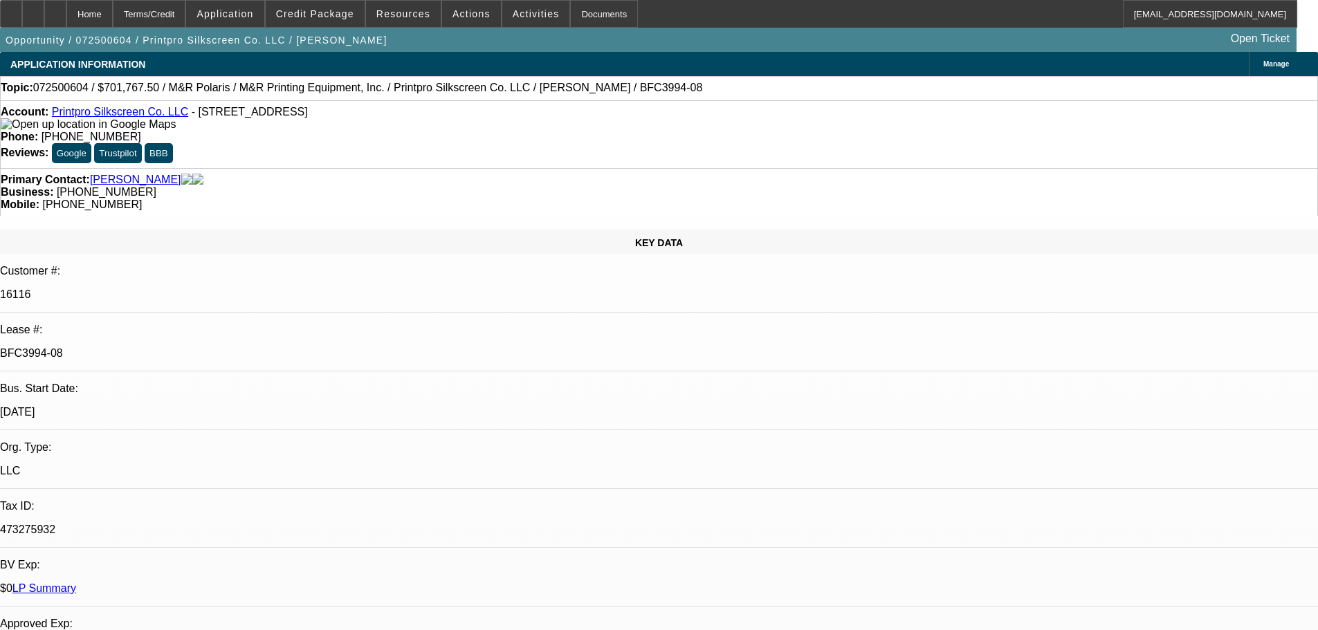
select select "6"
select select "0"
select select "6"
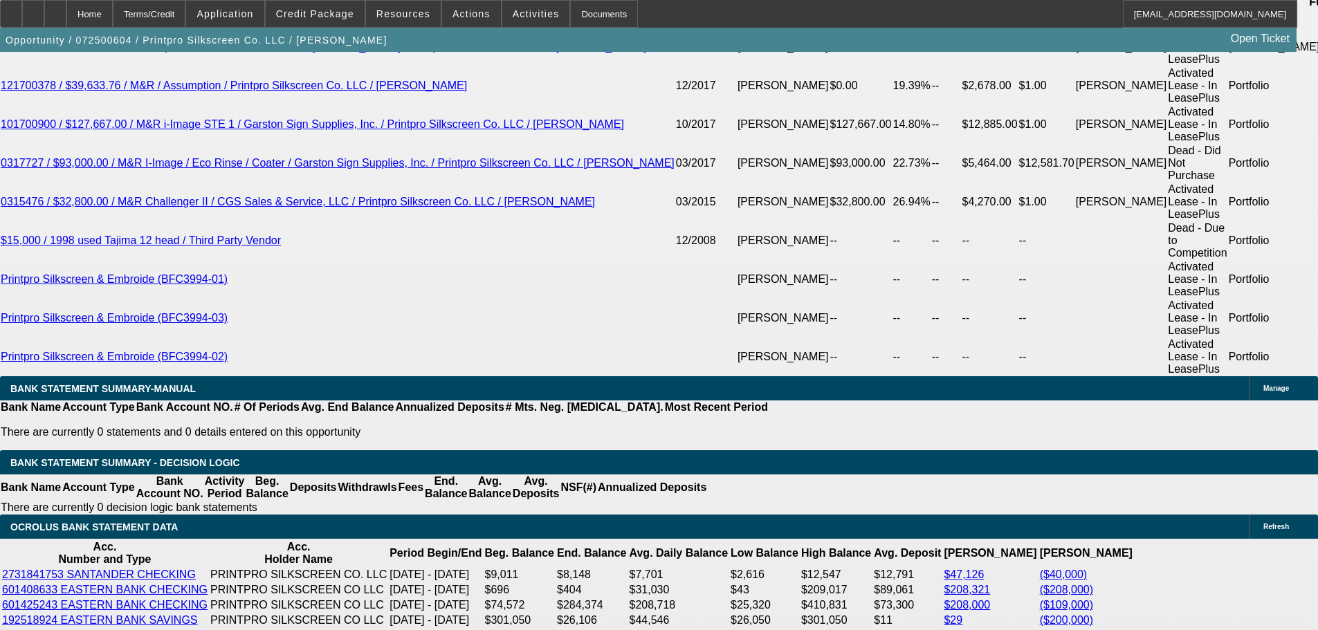
scroll to position [2629, 0]
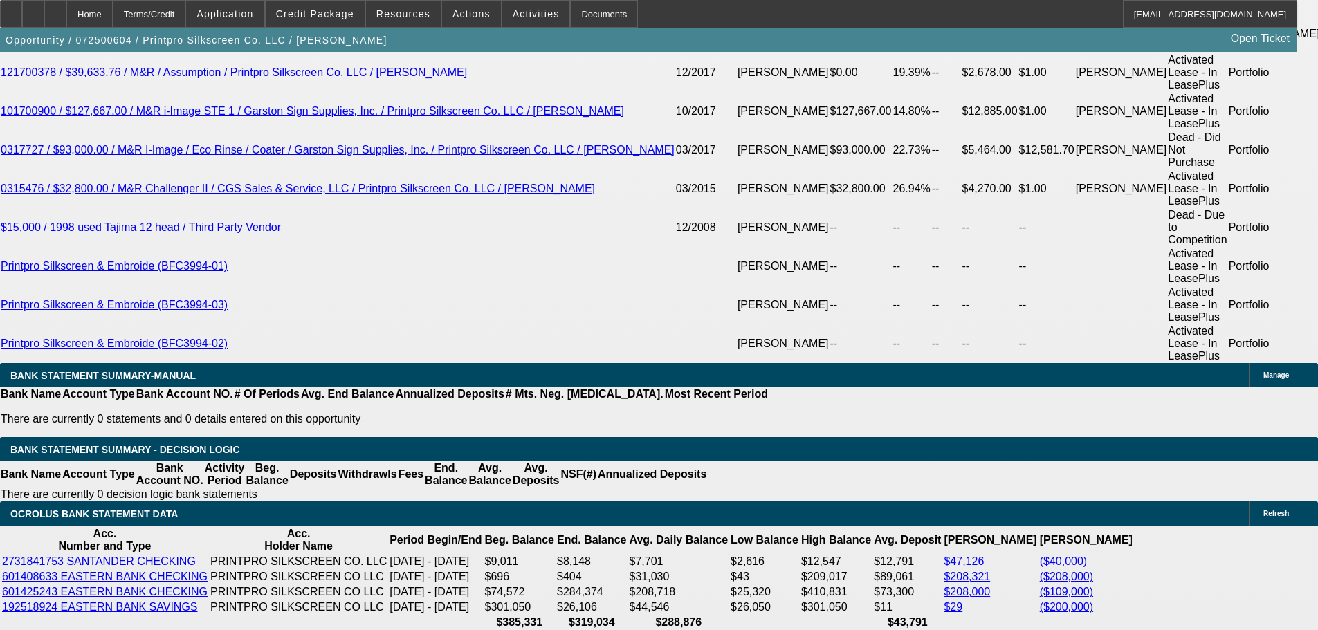
drag, startPoint x: 239, startPoint y: 336, endPoint x: 345, endPoint y: 336, distance: 105.2
type input "$45,660.00"
type input "UNKNOWN"
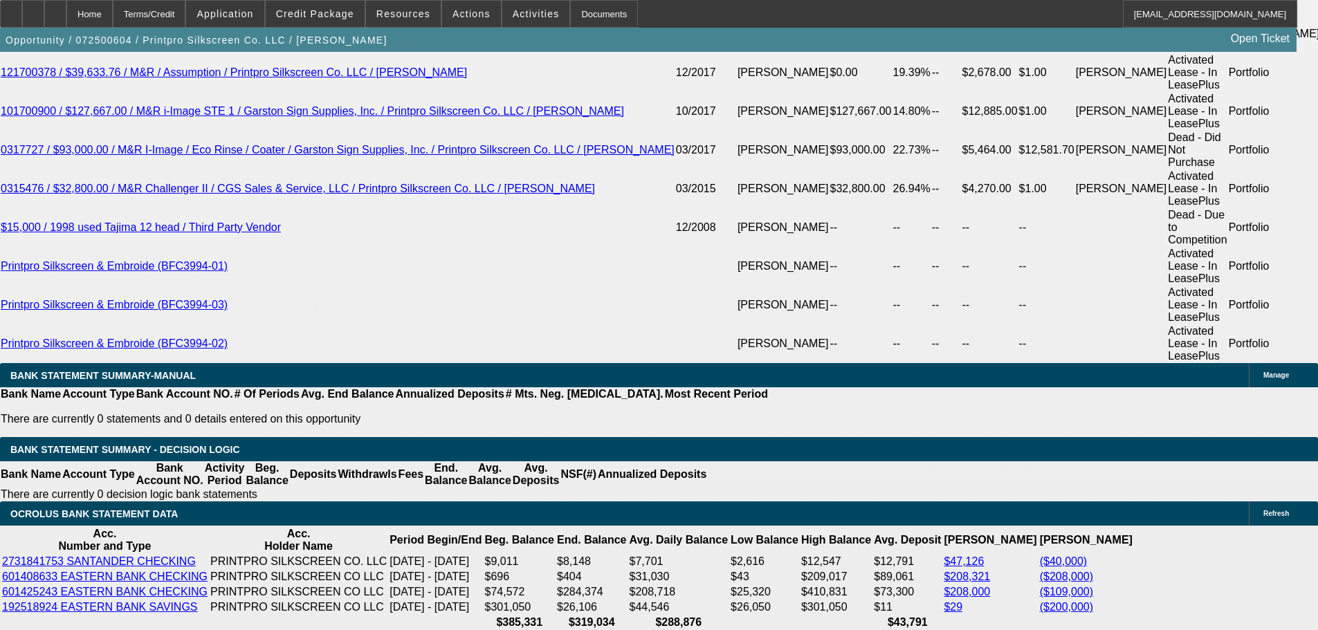
type input "$15,398.66"
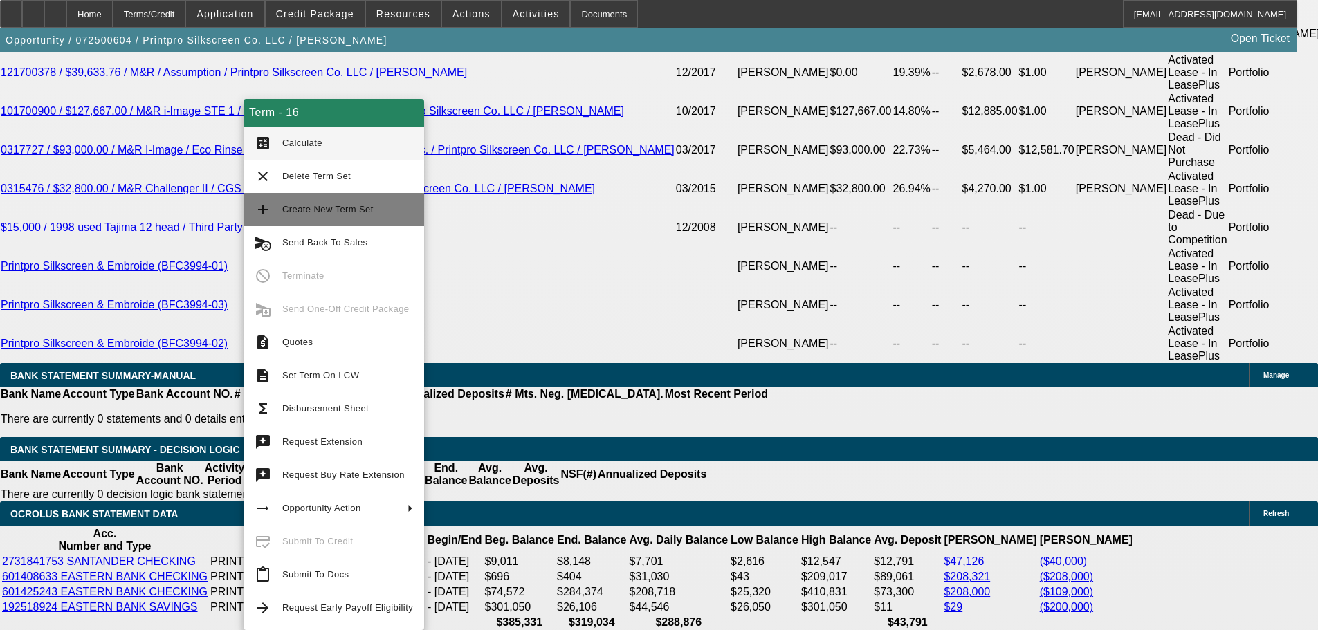
click at [284, 219] on button "add Create New Term Set" at bounding box center [334, 209] width 181 height 33
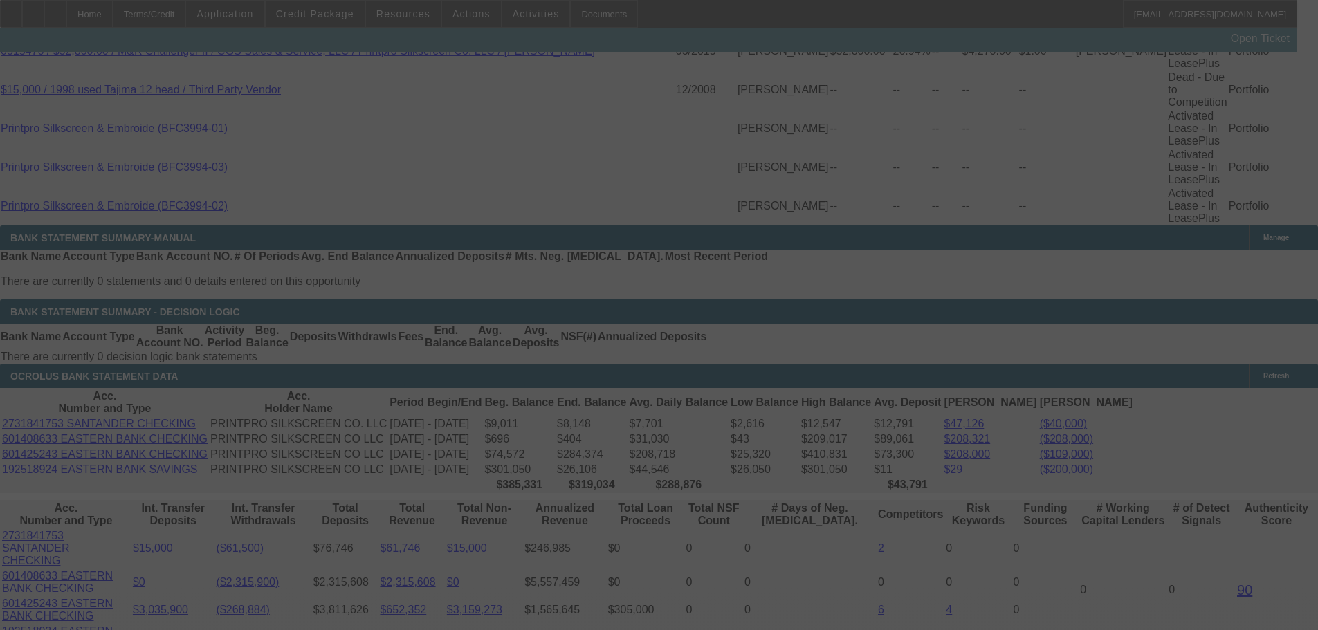
scroll to position [2687, 0]
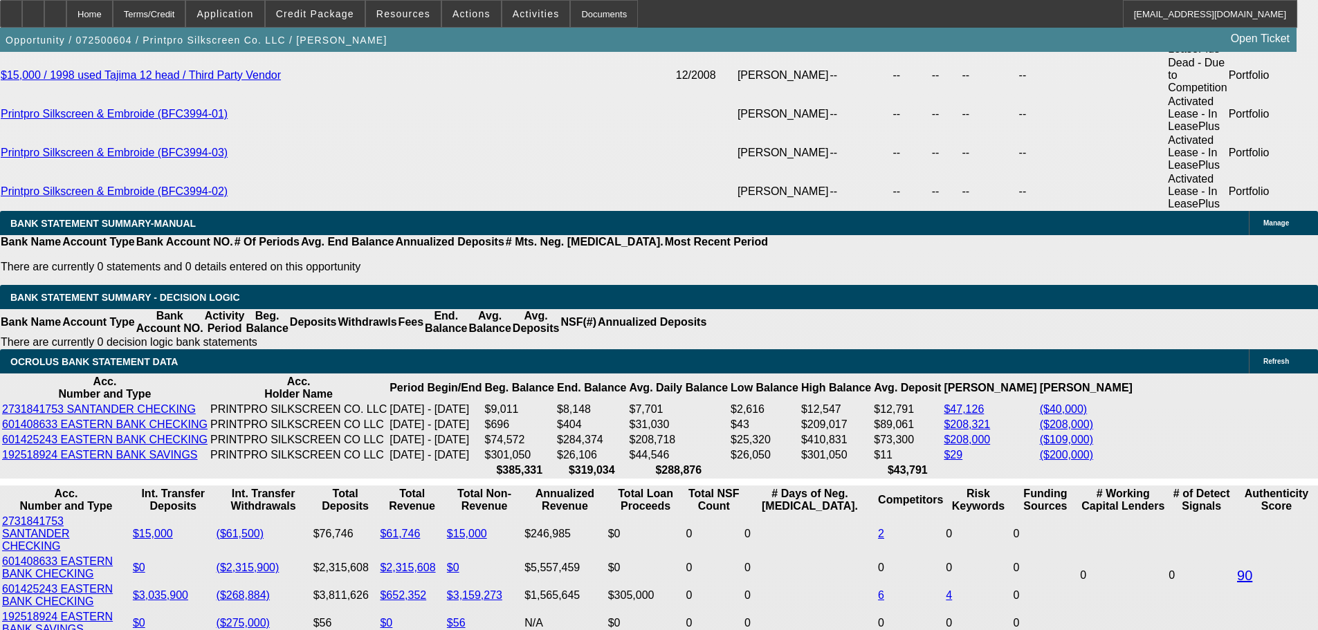
select select "0"
select select "6"
select select "0"
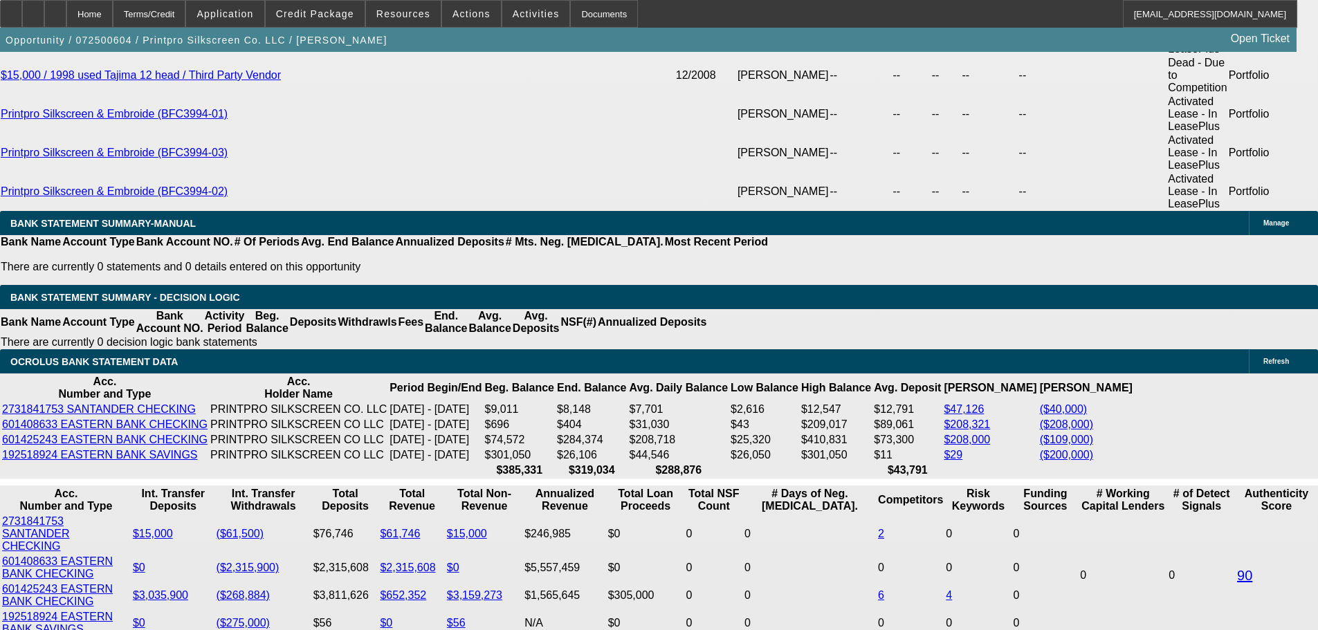
select select "0"
select select "6"
select select "0"
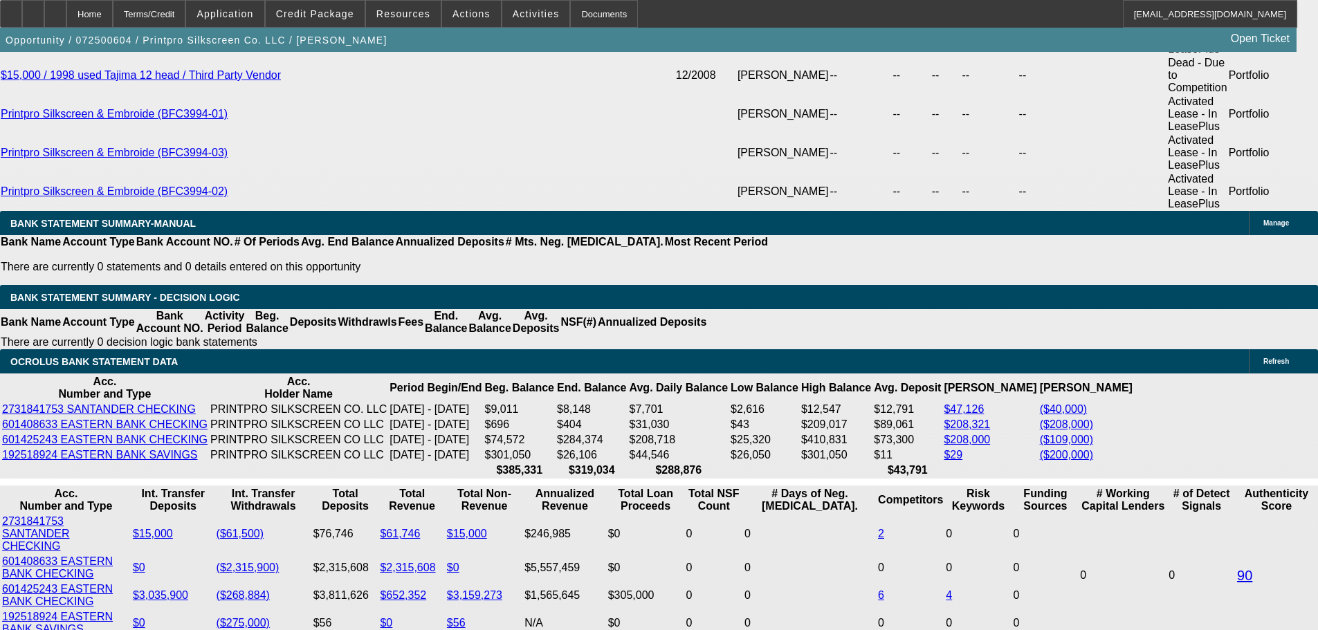
select select "0"
select select "6"
select select "0"
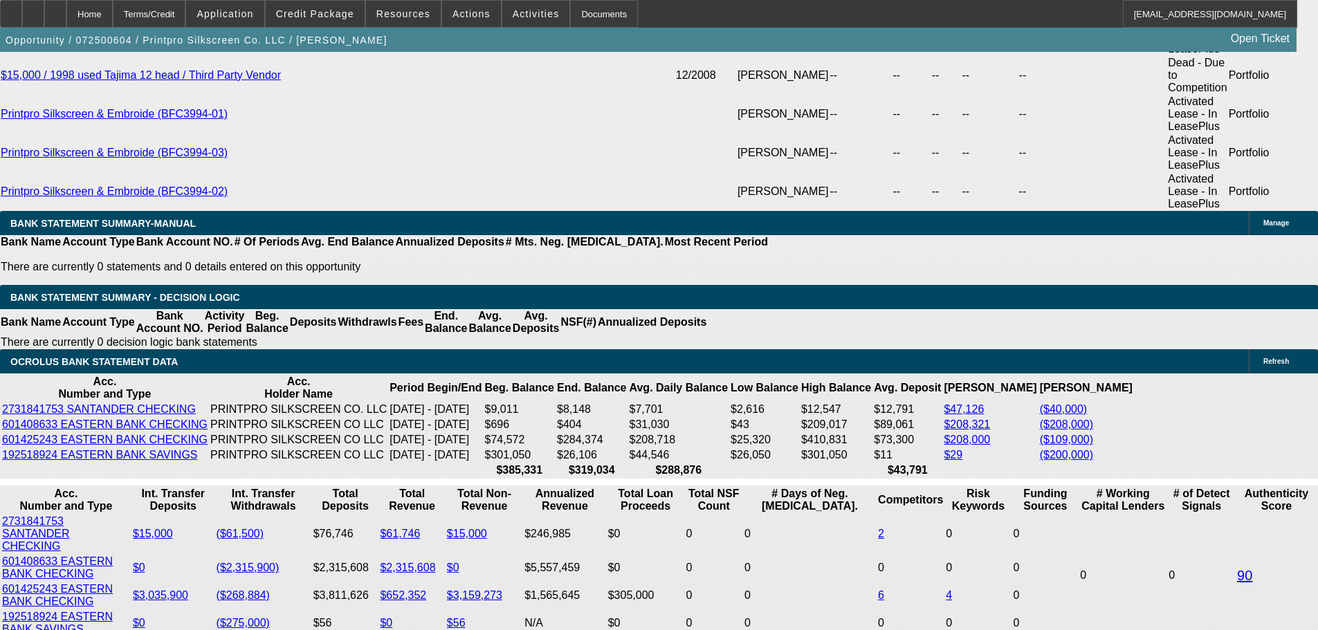
select select "6"
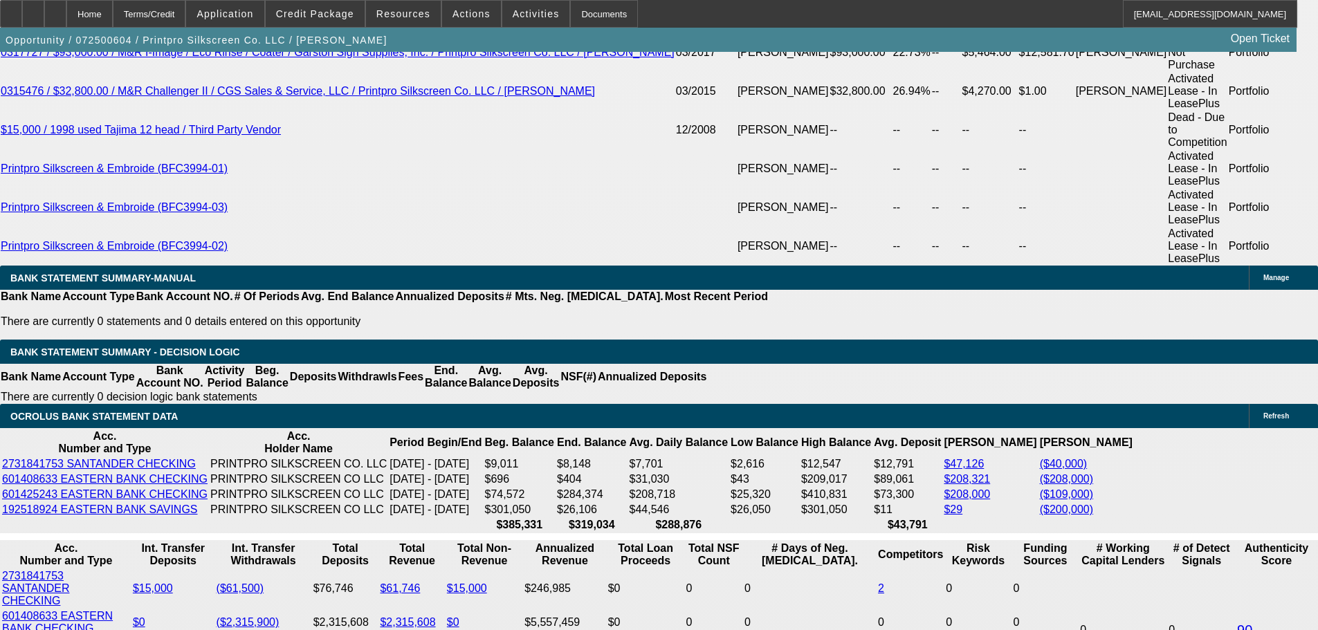
scroll to position [2751, 0]
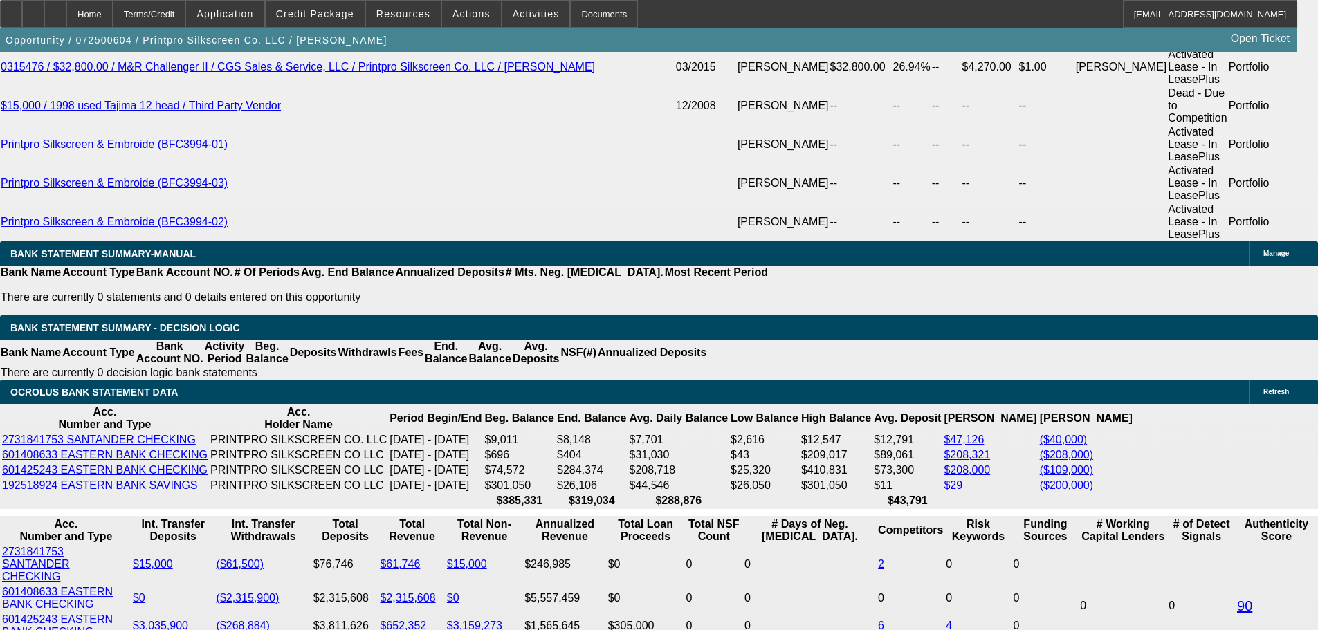
drag, startPoint x: 237, startPoint y: 210, endPoint x: 334, endPoint y: 205, distance: 97.6
type input "$25,000.00"
type input "UNKNOWN"
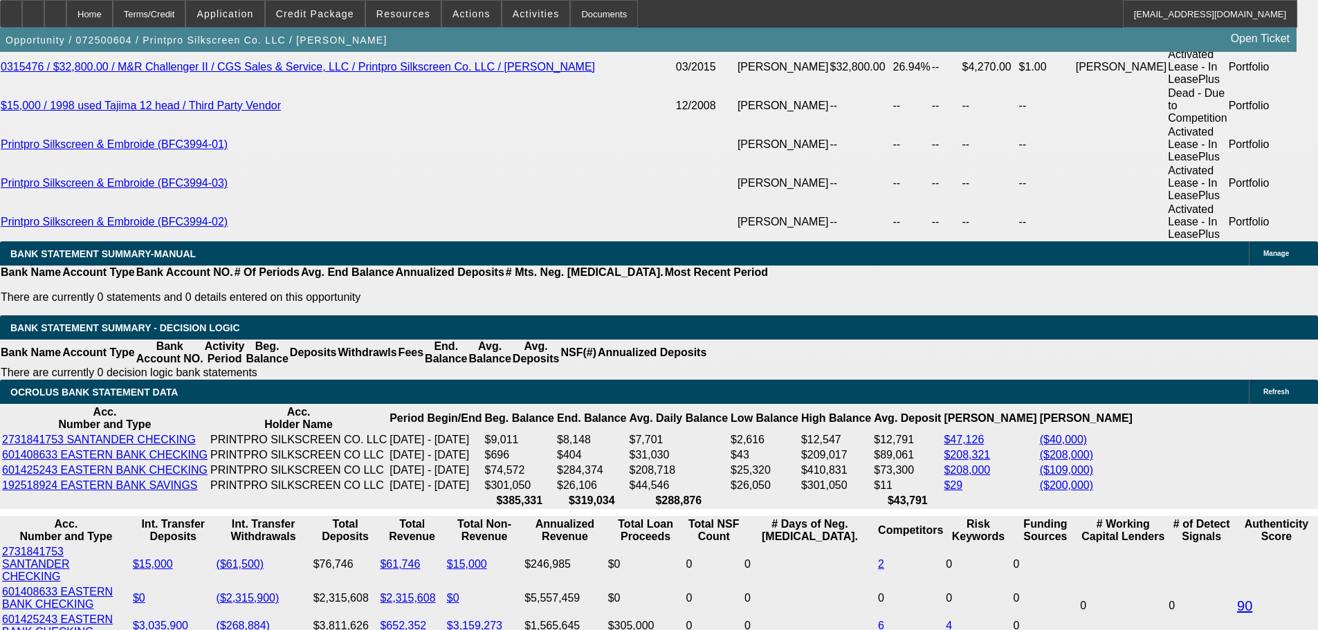
type input "$15,849.21"
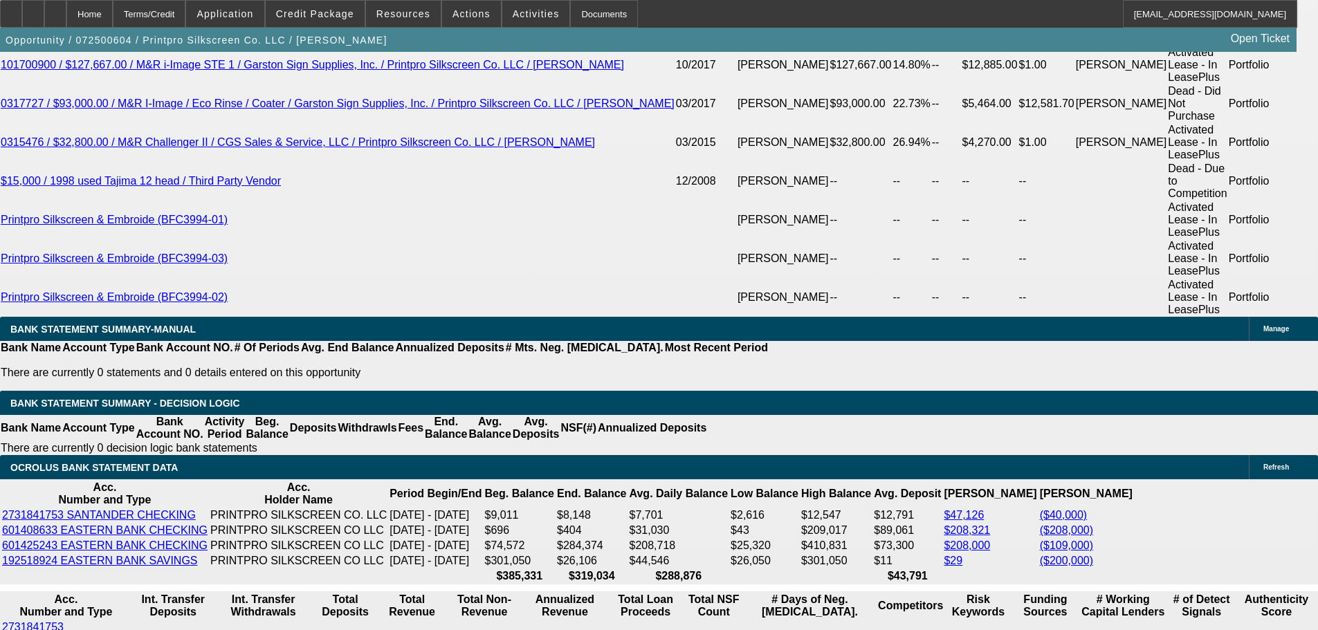
scroll to position [2543, 0]
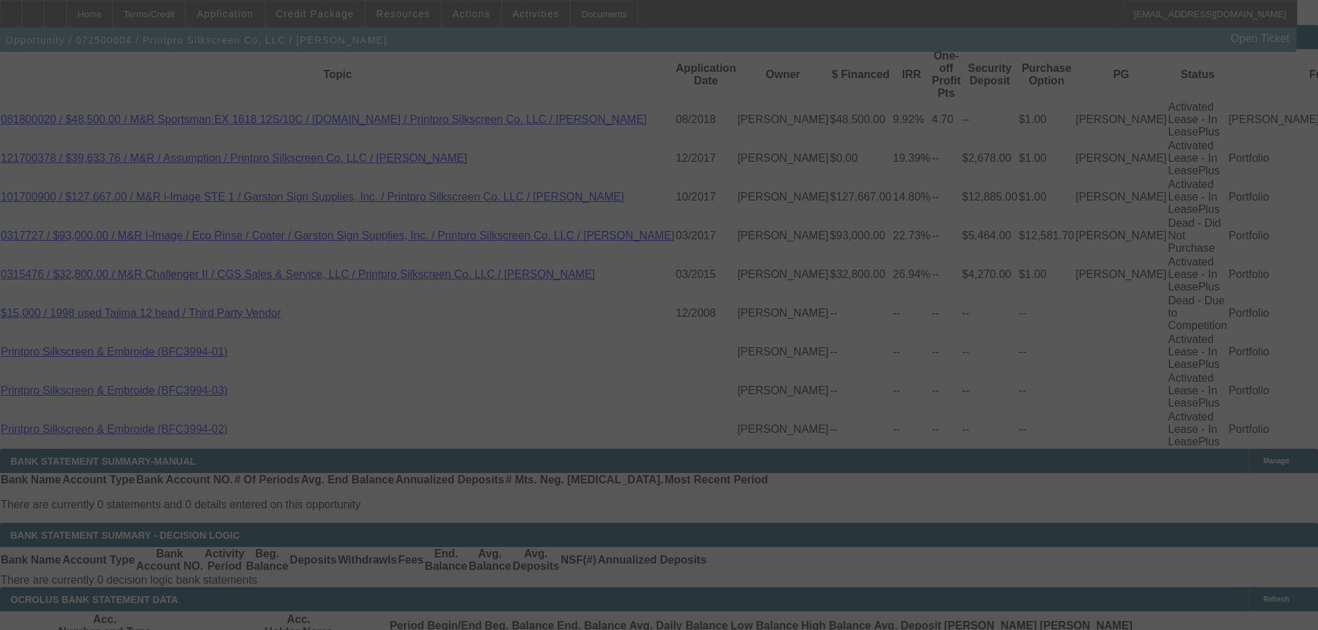
select select "0"
select select "6"
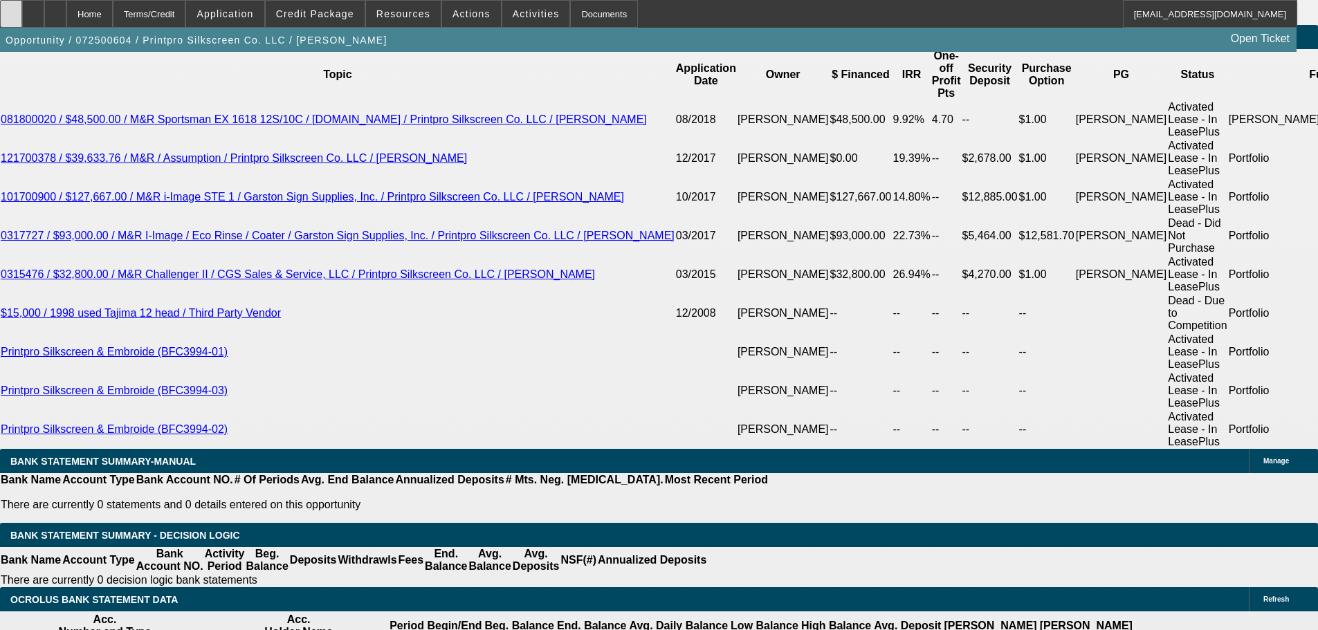
click at [22, 22] on div at bounding box center [11, 14] width 22 height 28
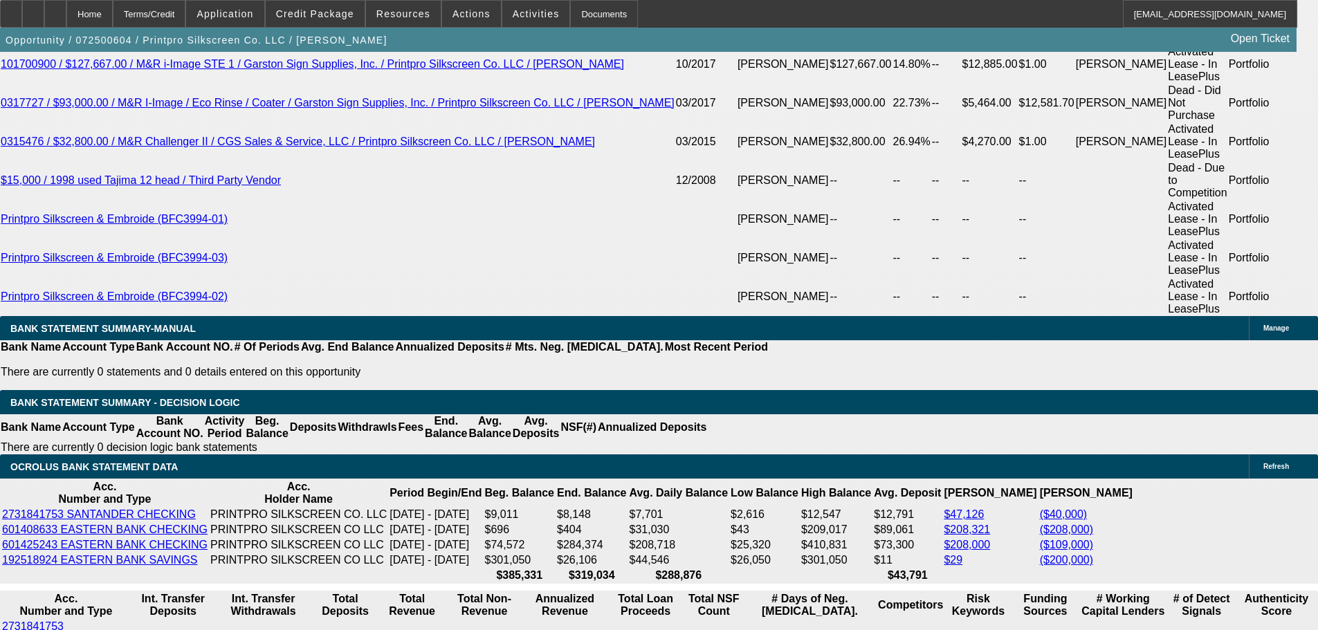
scroll to position [2681, 0]
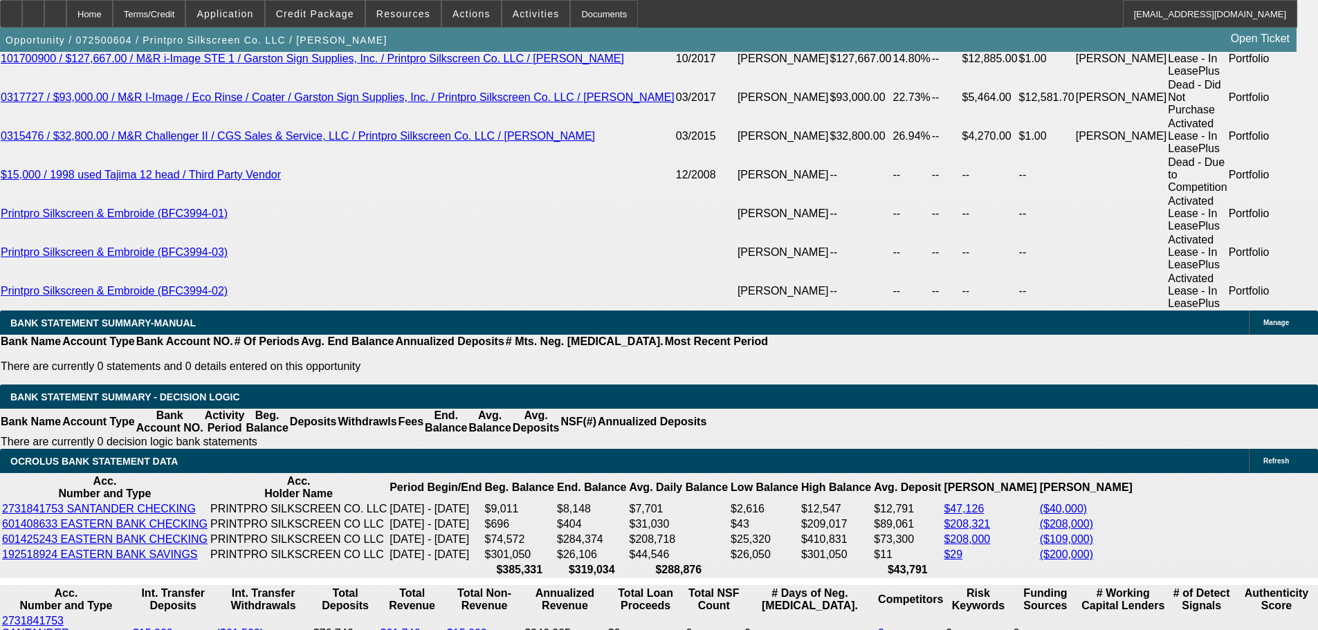
drag, startPoint x: 416, startPoint y: 282, endPoint x: 531, endPoint y: 268, distance: 115.8
type input "$45,660.00"
type input "UNKNOWN"
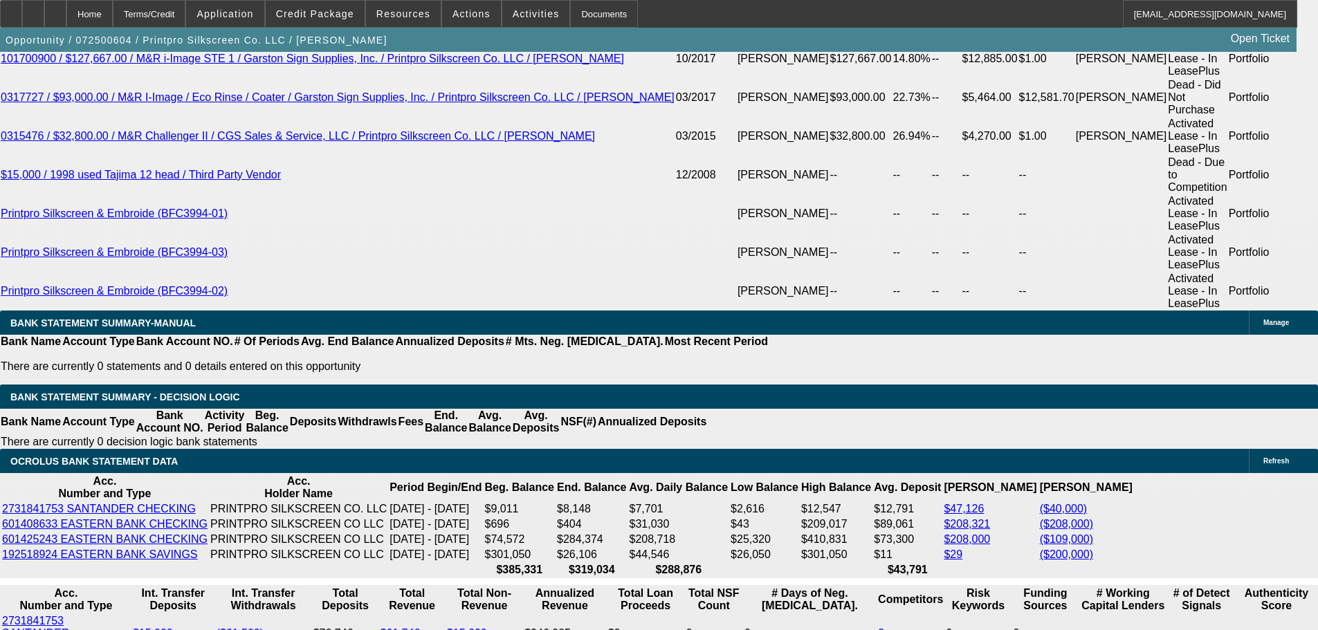
type input "$15,398.66"
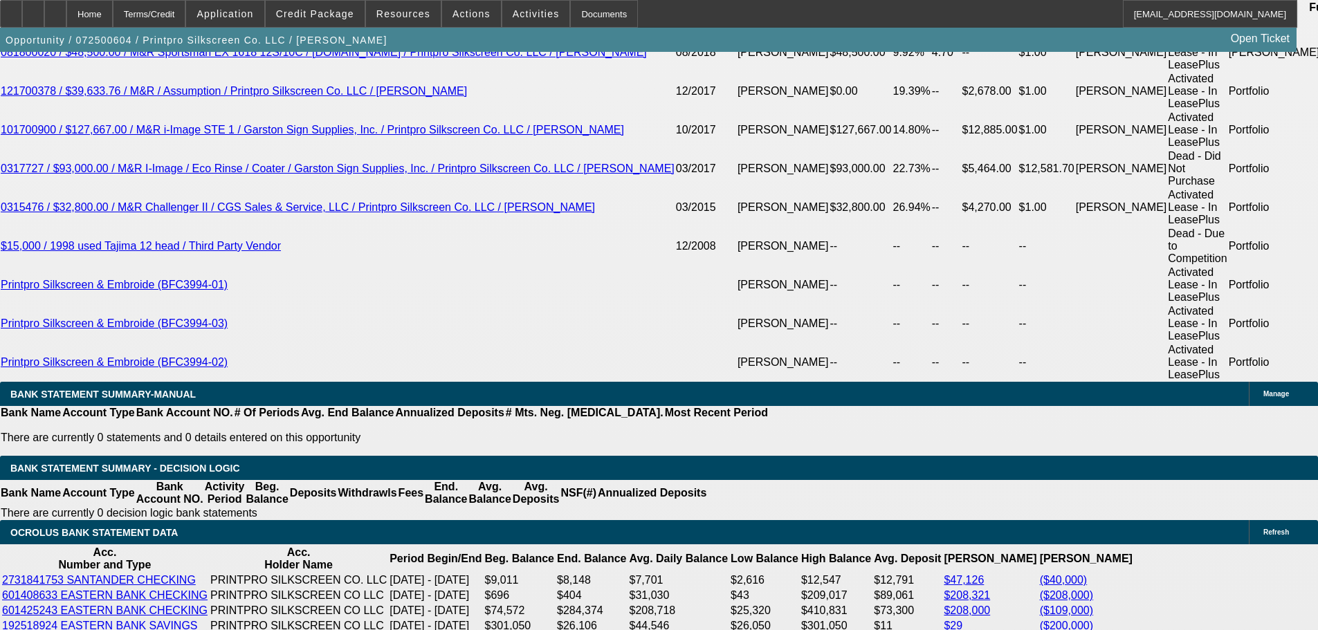
scroll to position [2543, 0]
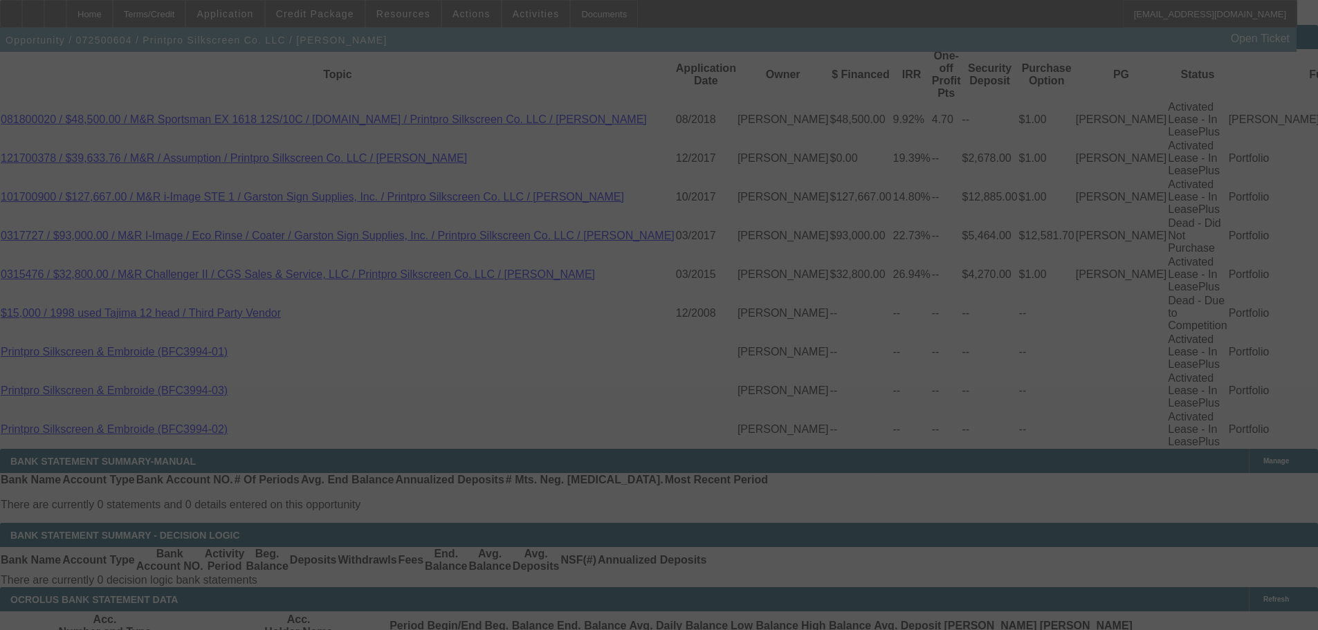
select select "0"
select select "6"
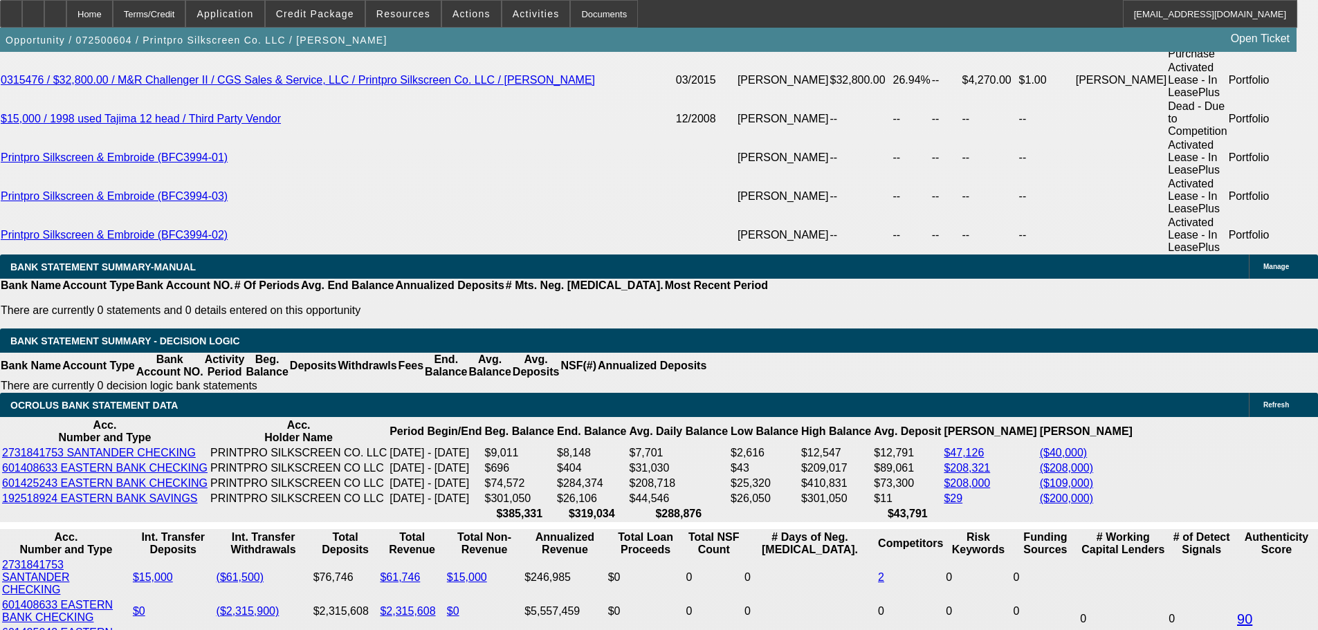
scroll to position [2820, 0]
